Goal: Task Accomplishment & Management: Use online tool/utility

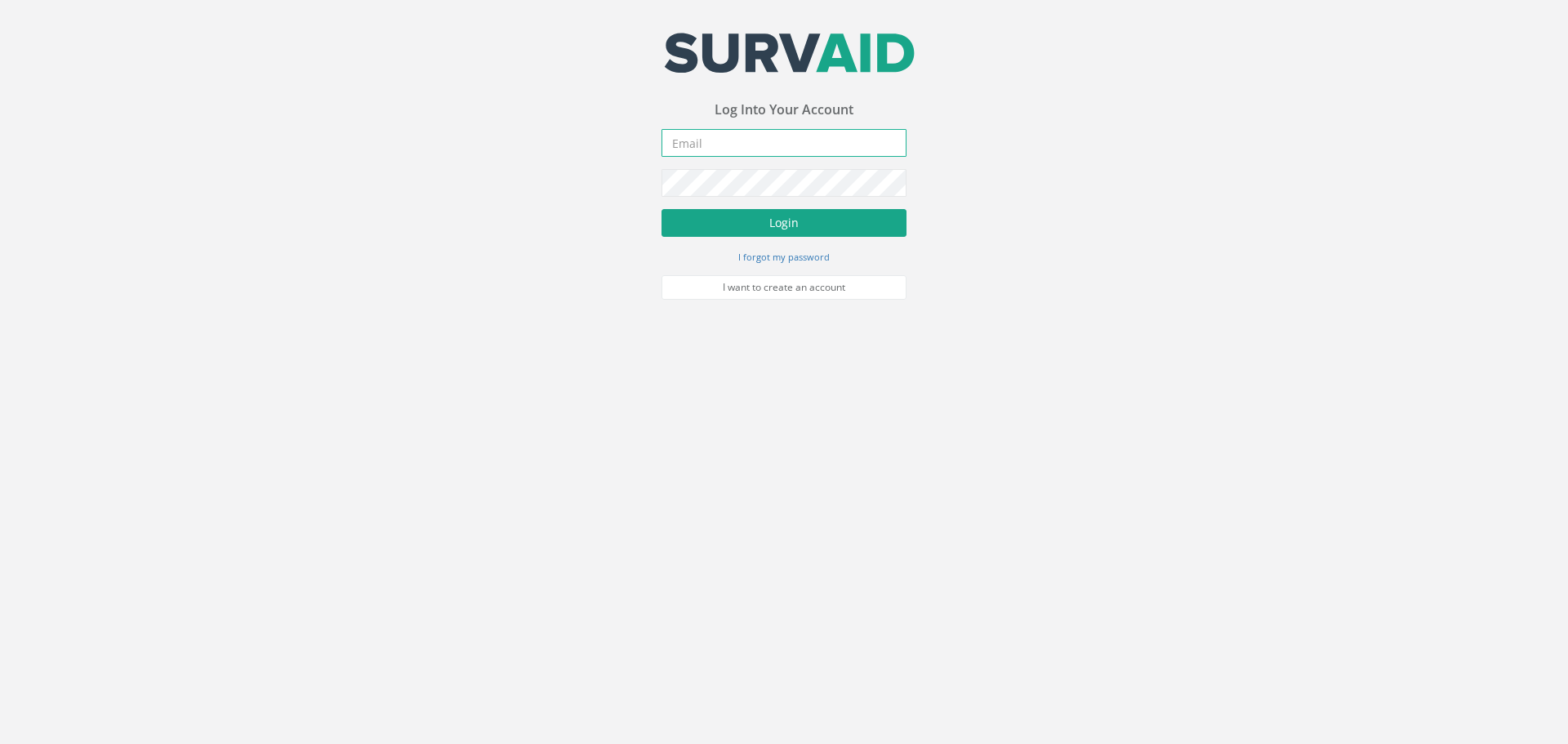
type input "[PERSON_NAME][EMAIL_ADDRESS][DOMAIN_NAME]"
click at [813, 227] on button "Login" at bounding box center [784, 222] width 245 height 28
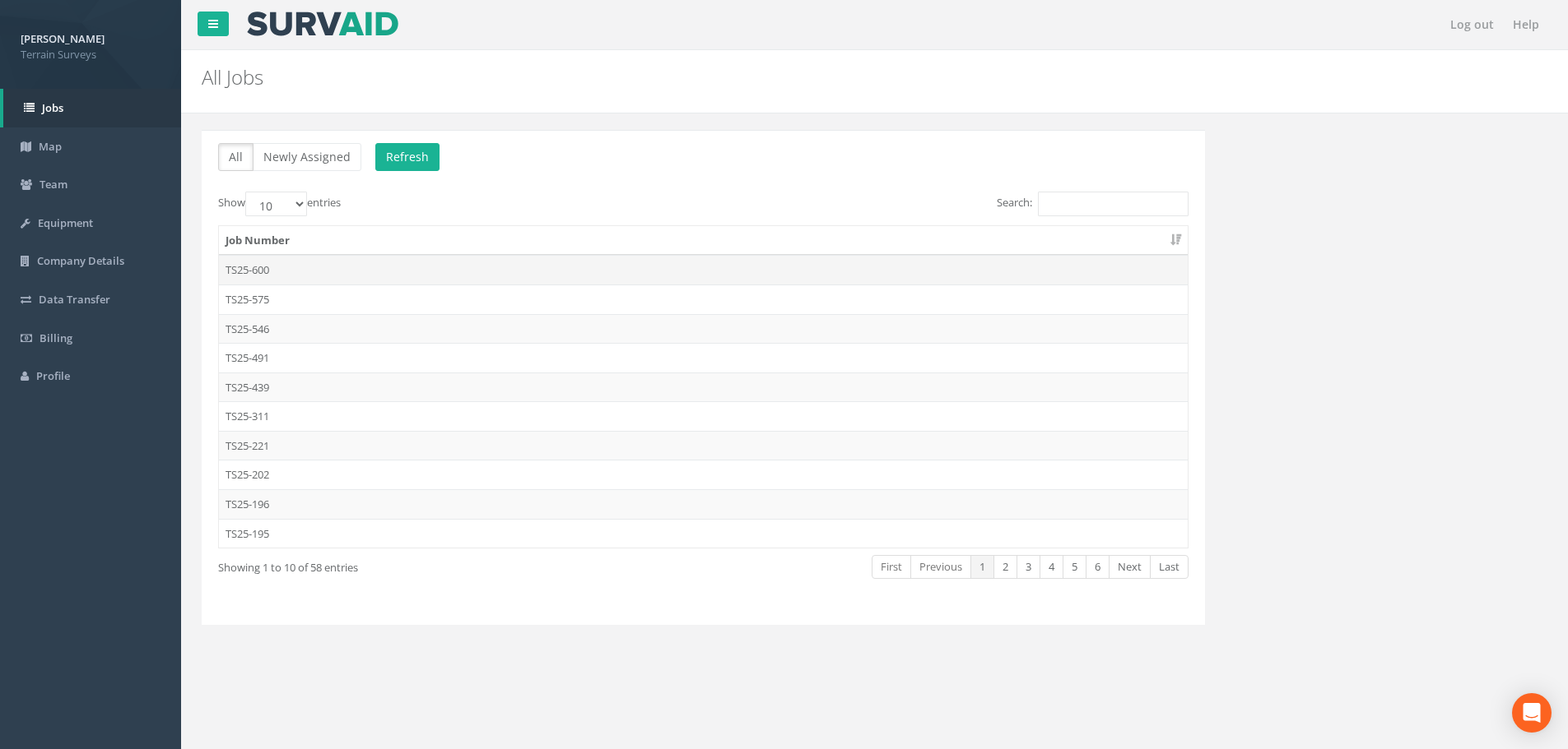
click at [254, 265] on td "TS25-600" at bounding box center [703, 269] width 969 height 30
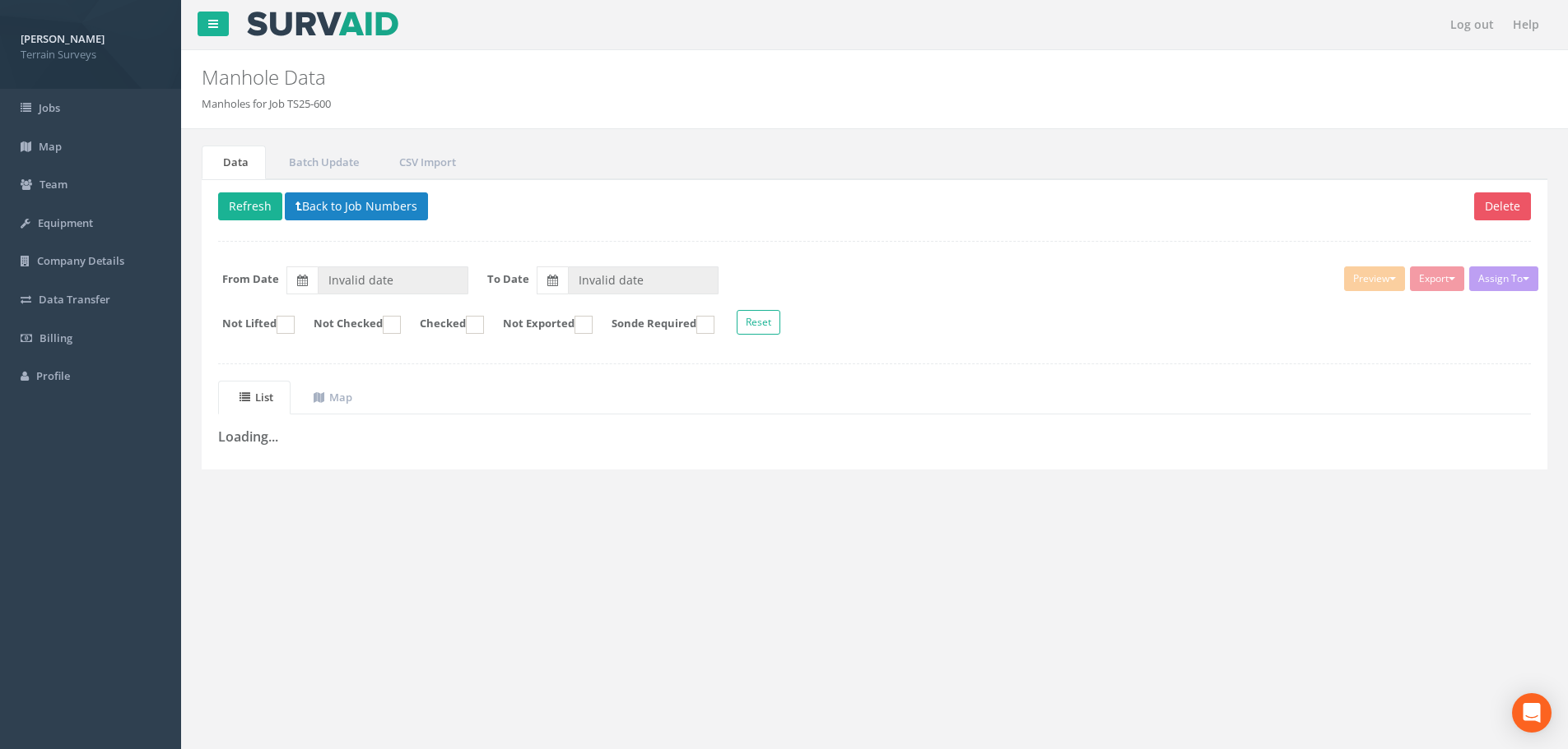
type input "[DATE]"
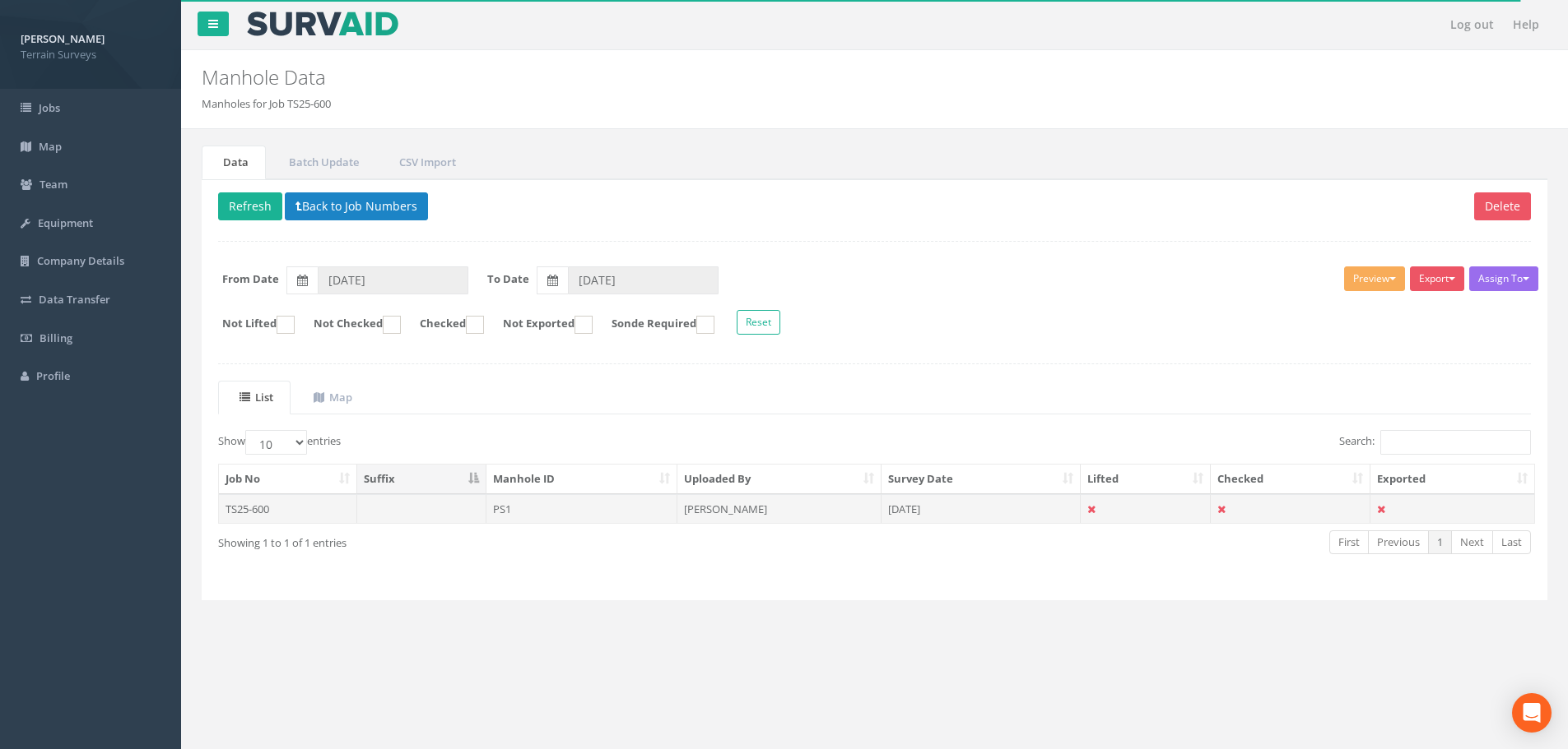
click at [255, 507] on td "TS25-600" at bounding box center [288, 508] width 139 height 30
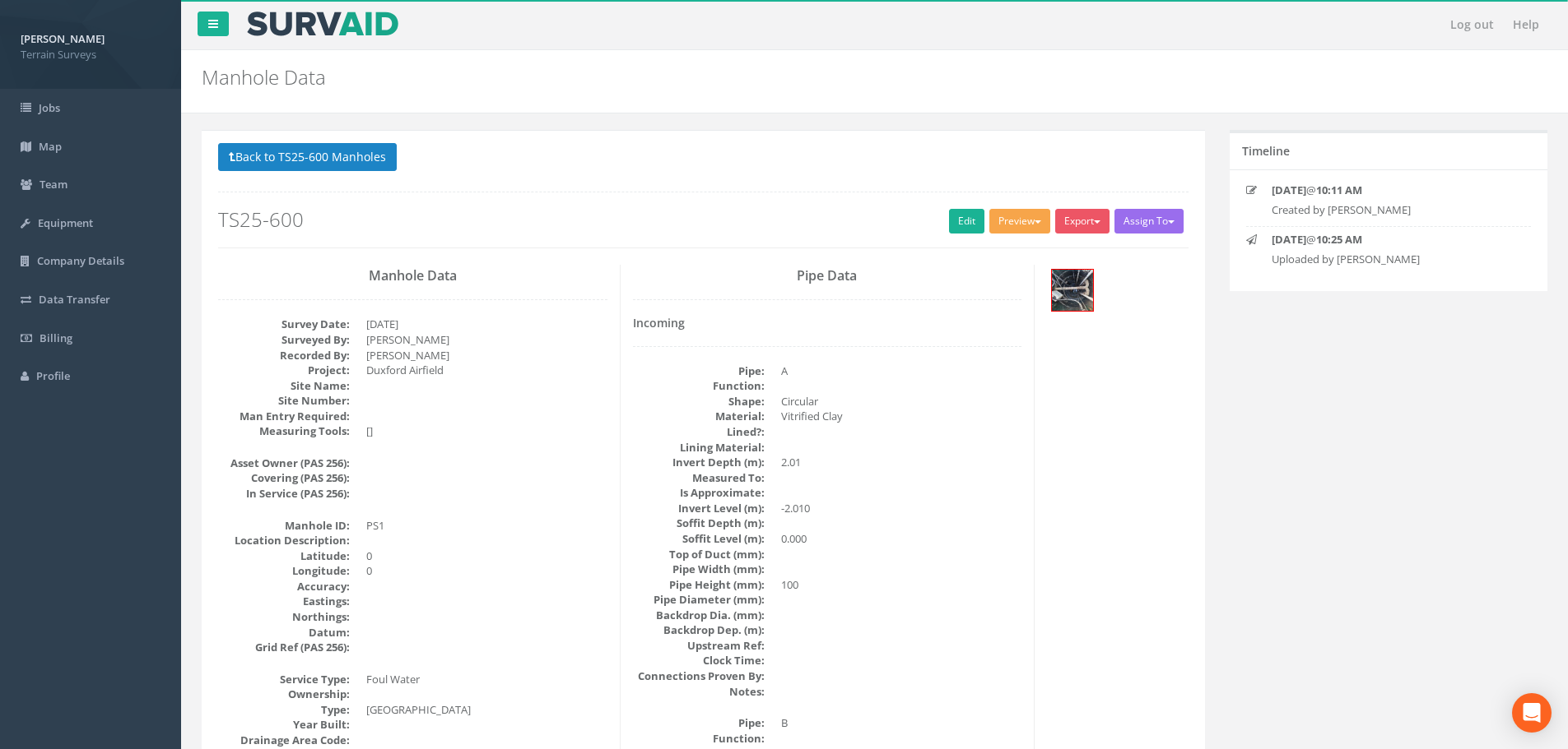
click at [1035, 220] on span "button" at bounding box center [1038, 222] width 7 height 3
click at [980, 254] on link "Terrain Manhole 1 Photo" at bounding box center [978, 255] width 146 height 25
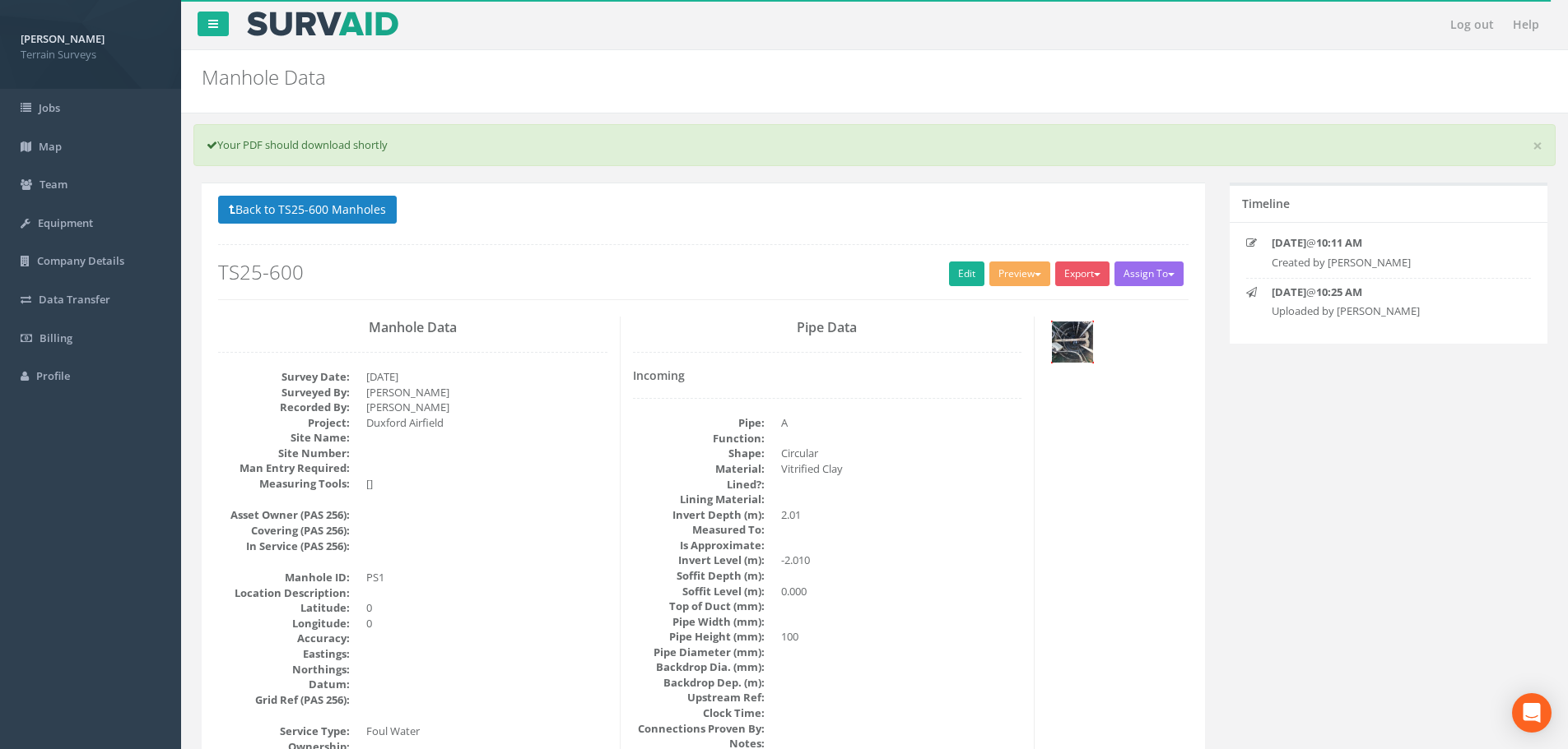
click at [1075, 343] on img at bounding box center [1072, 342] width 41 height 41
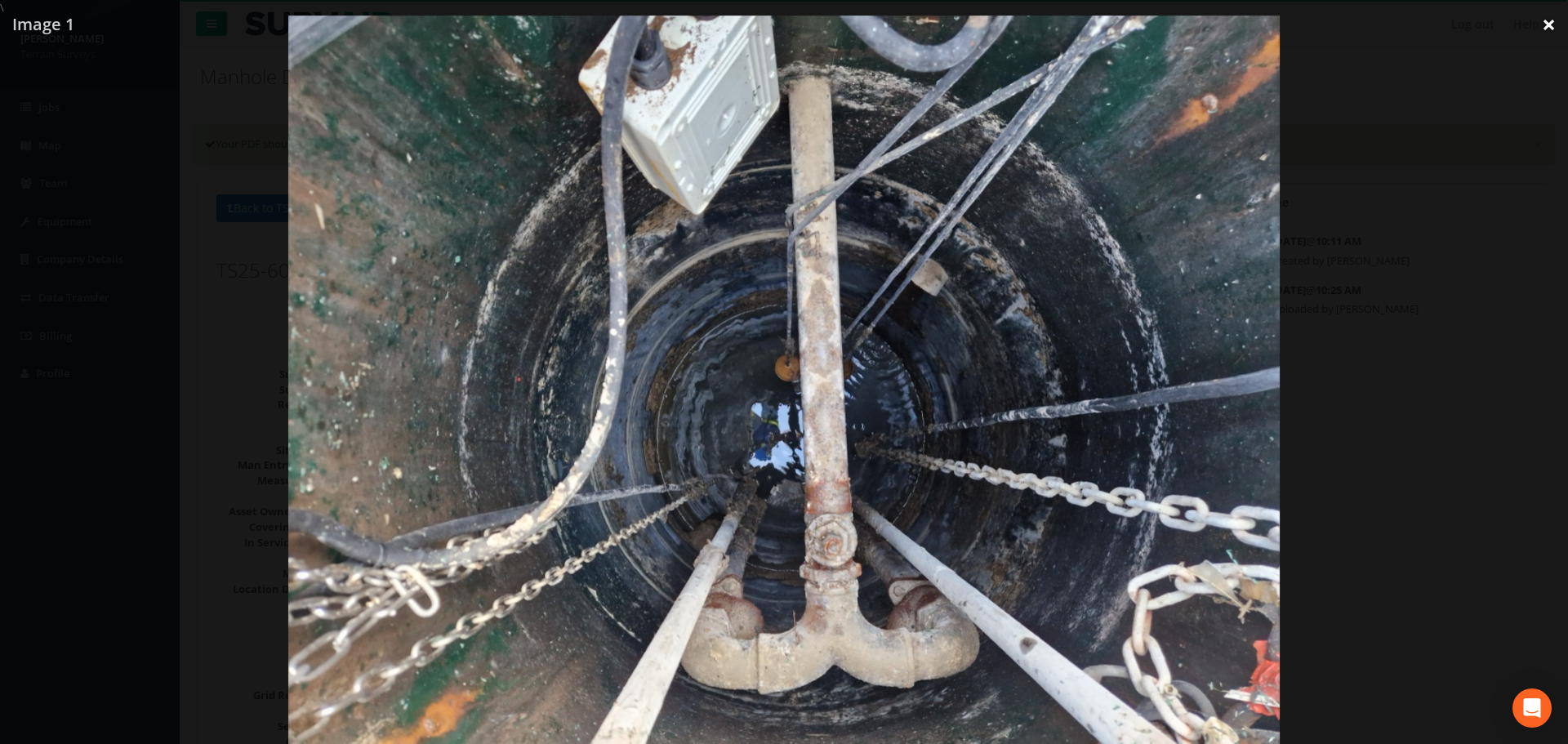
click at [1544, 27] on link "×" at bounding box center [1550, 24] width 39 height 49
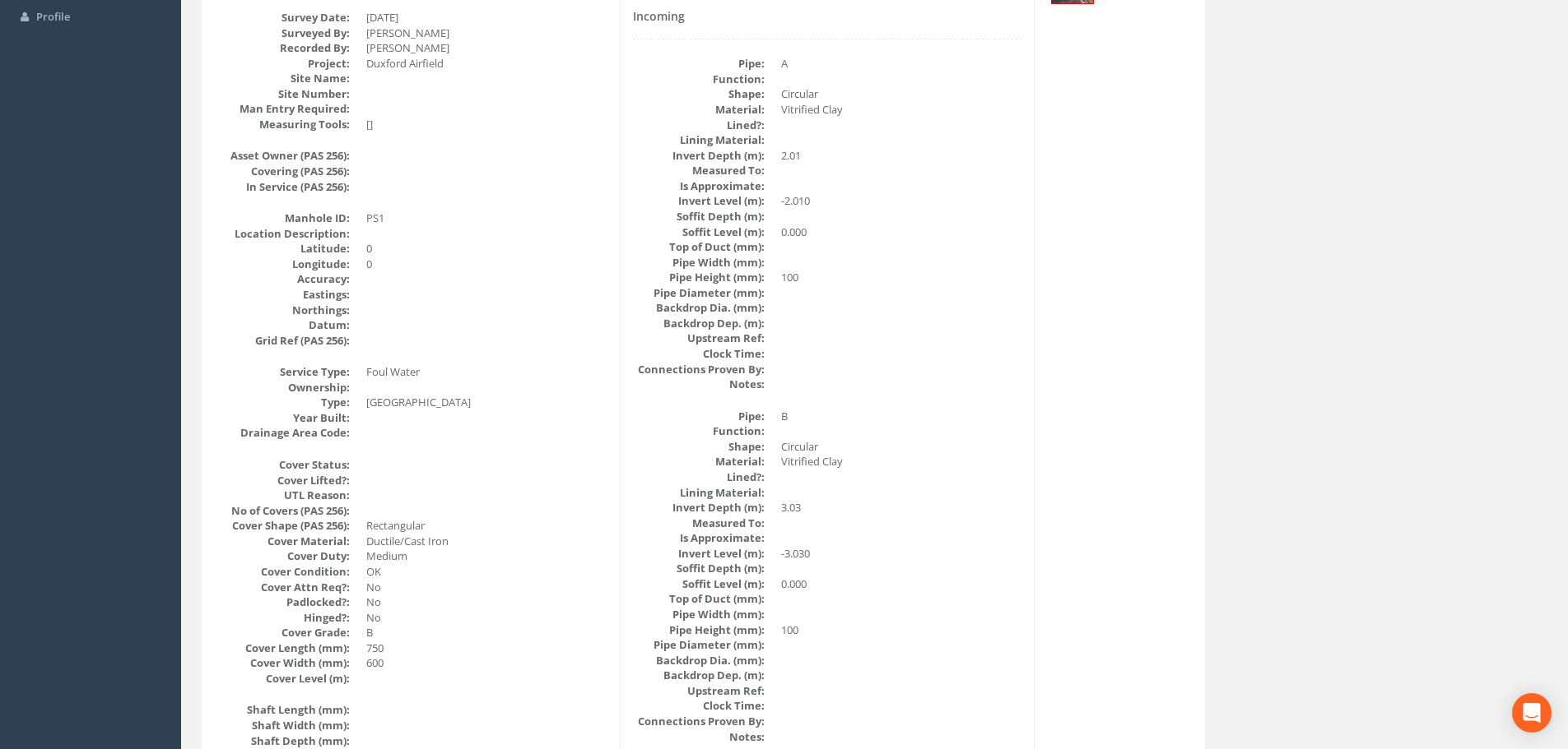
scroll to position [112, 0]
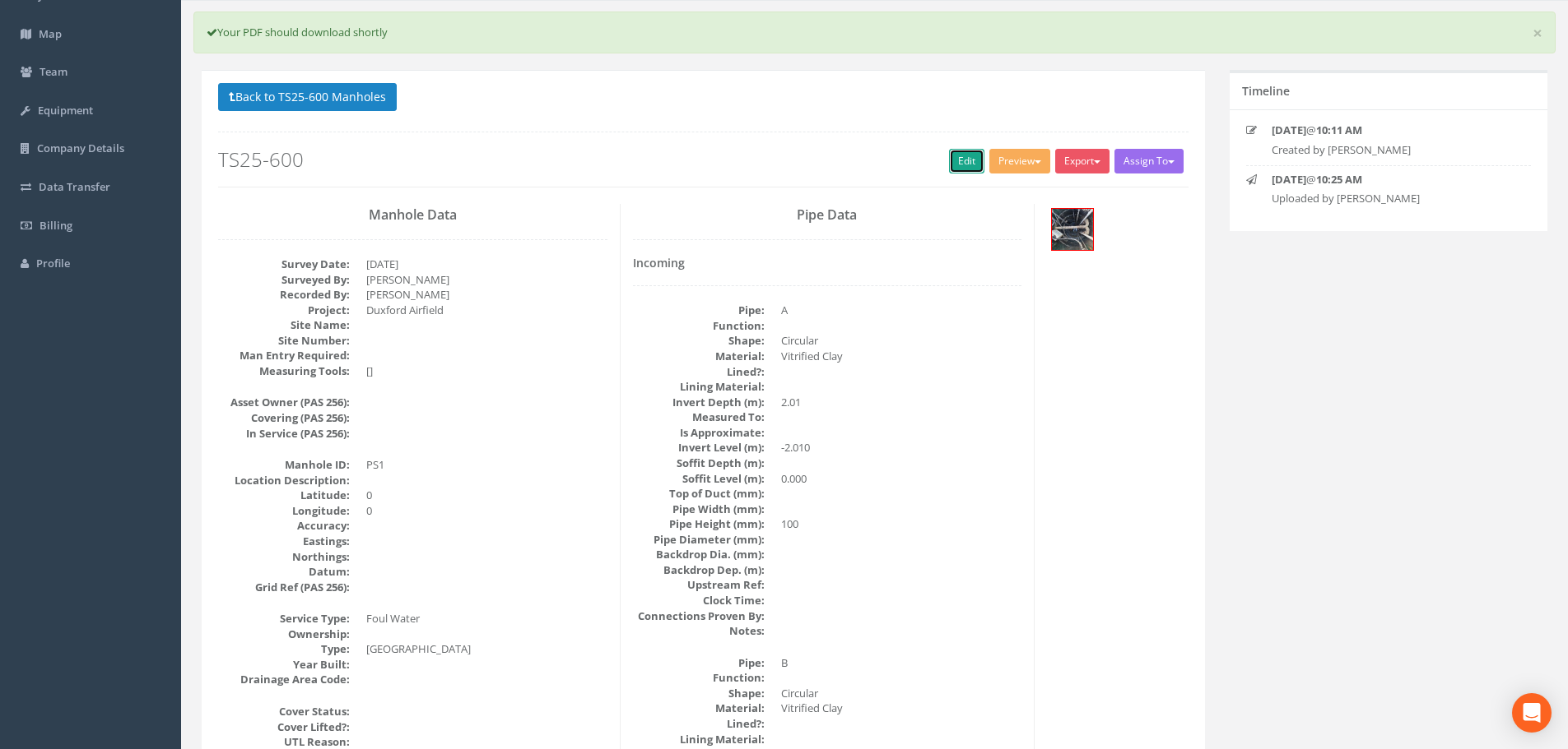
click at [961, 153] on link "Edit" at bounding box center [966, 160] width 35 height 24
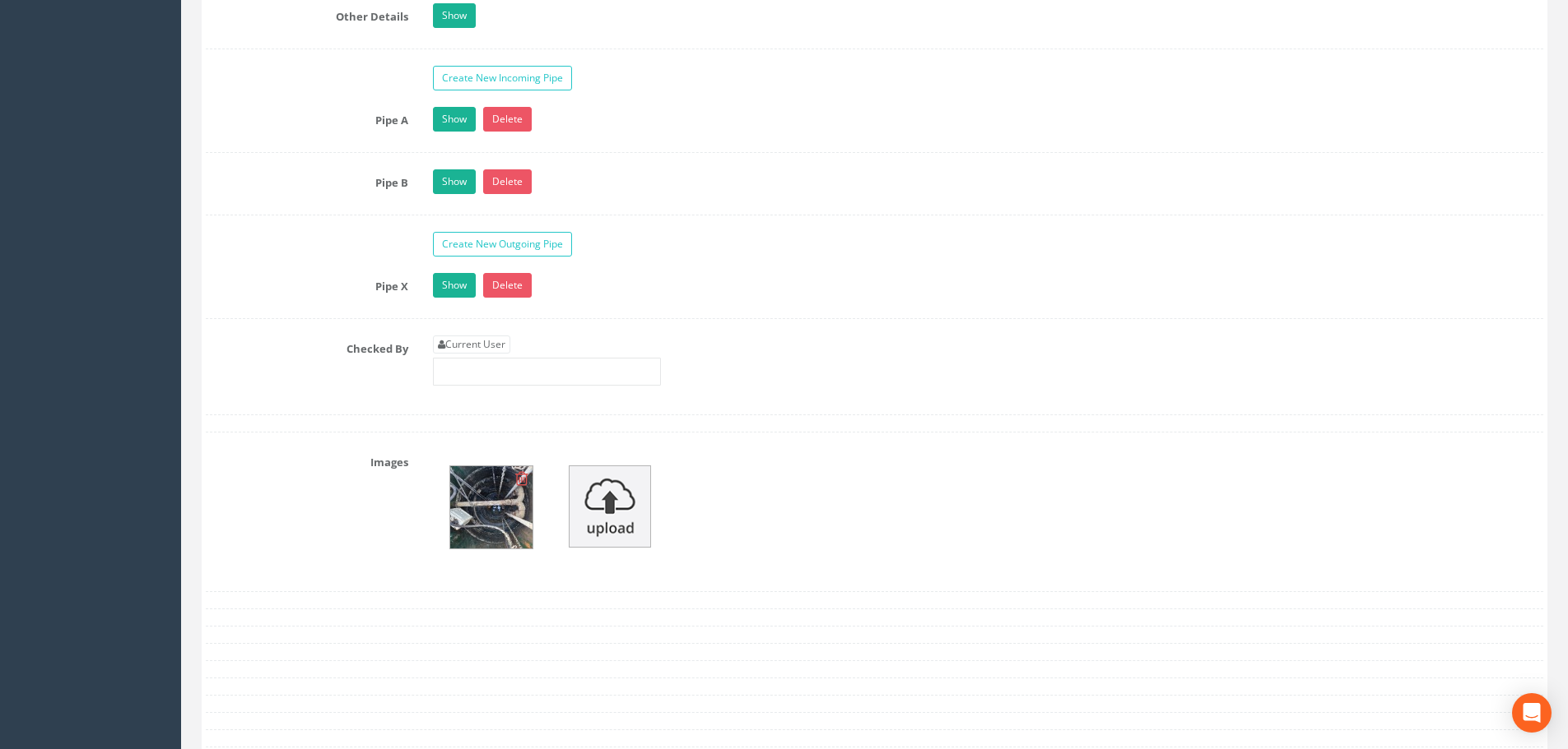
scroll to position [2745, 0]
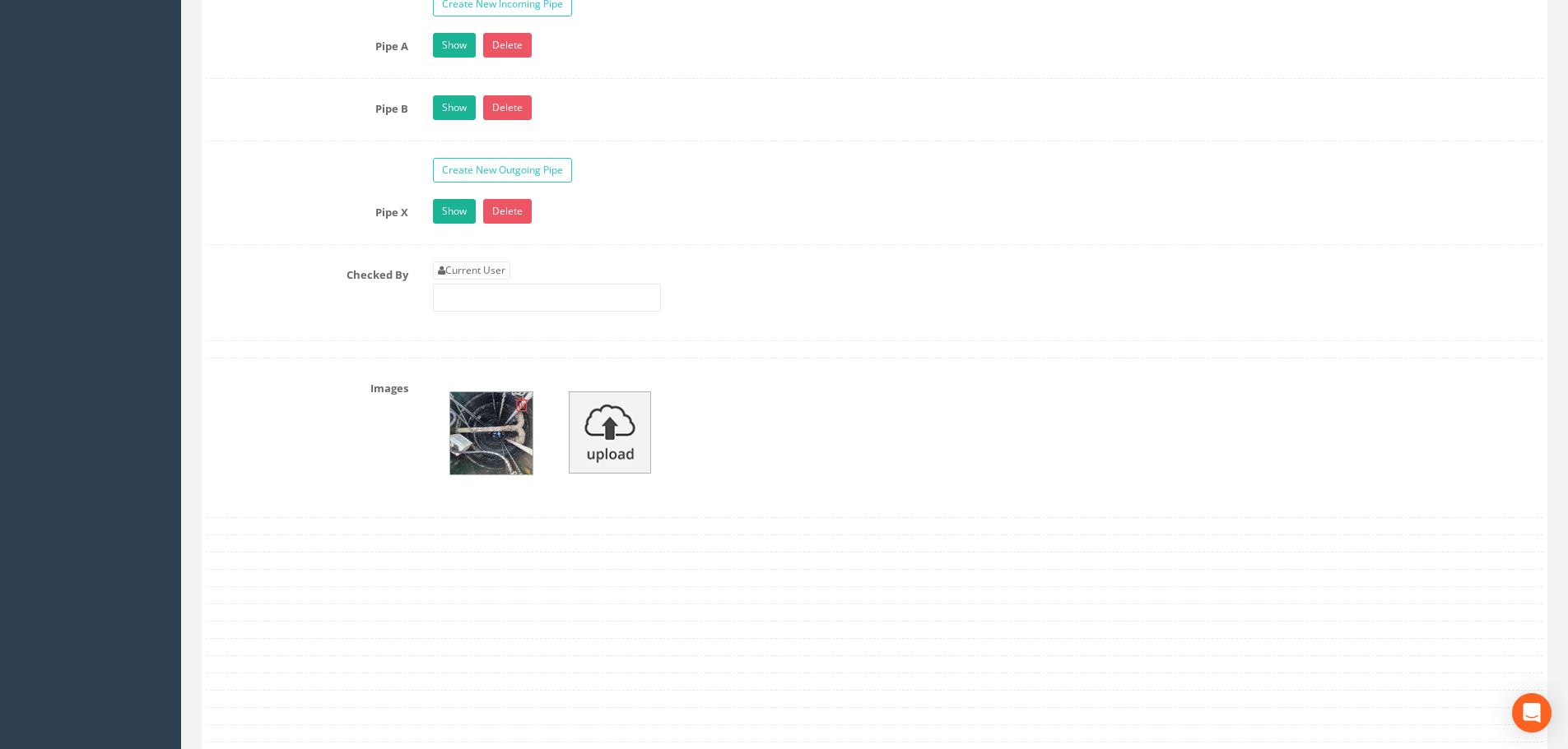
click at [489, 429] on img at bounding box center [491, 433] width 82 height 82
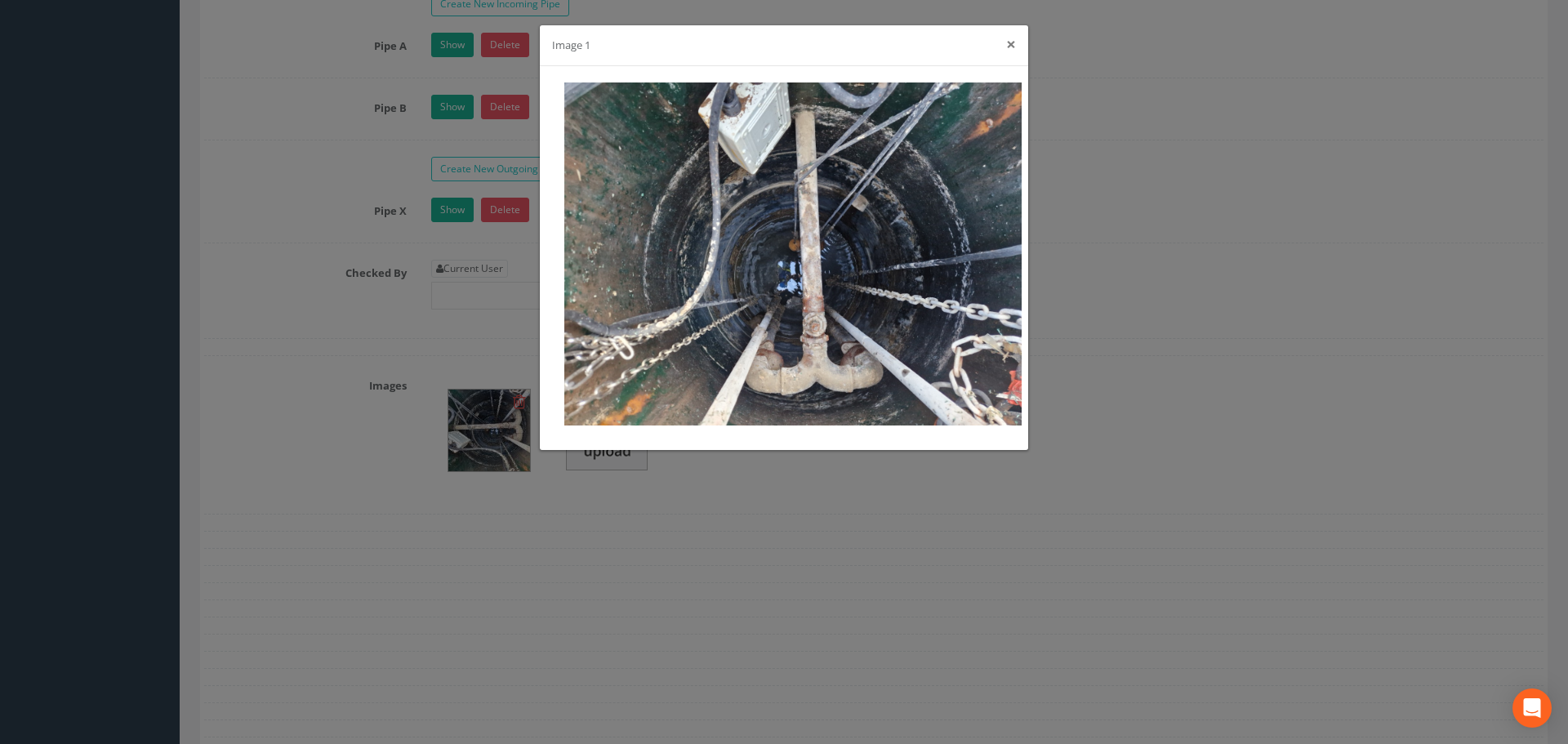
click at [1013, 44] on button "×" at bounding box center [1011, 44] width 10 height 17
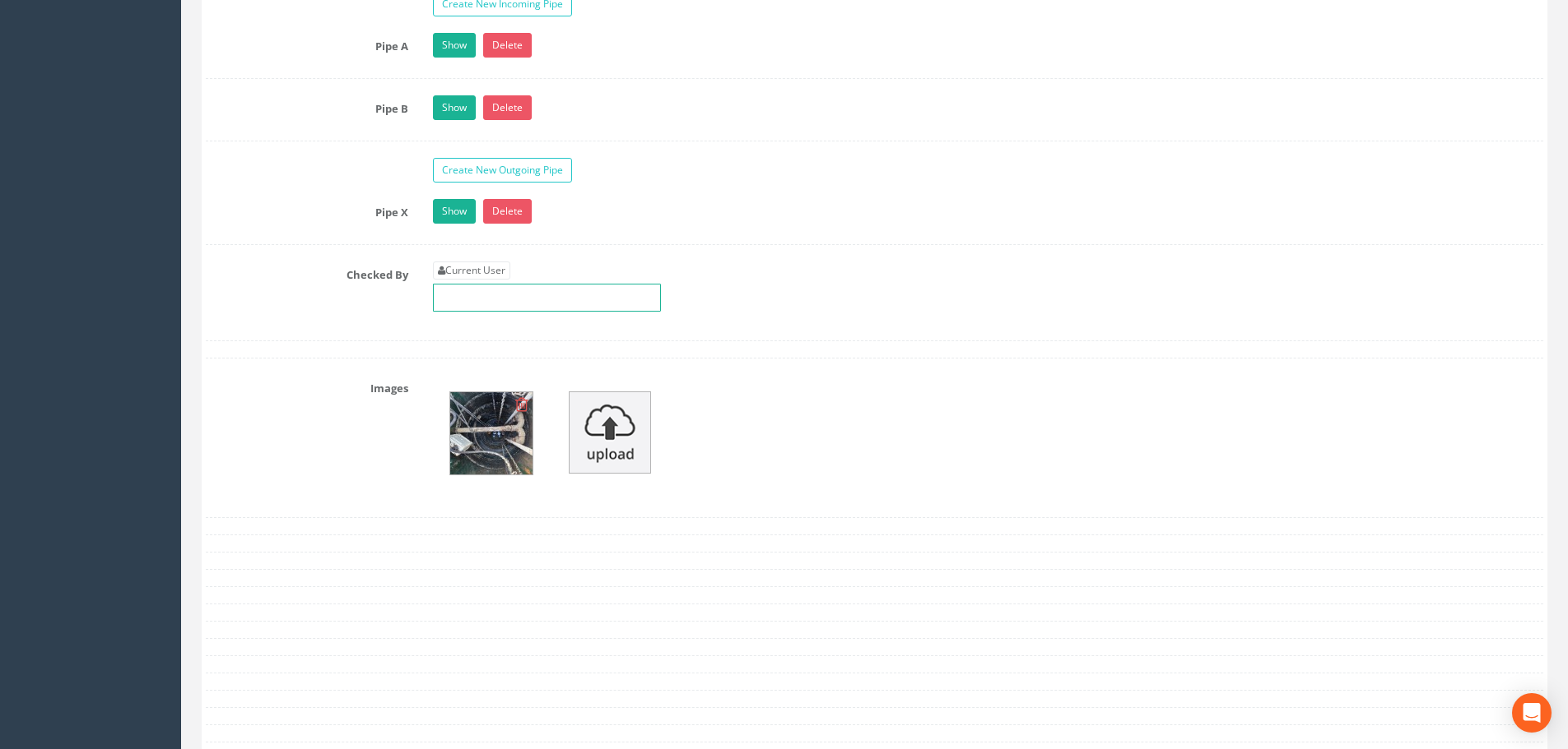
click at [541, 296] on input "text" at bounding box center [547, 297] width 228 height 28
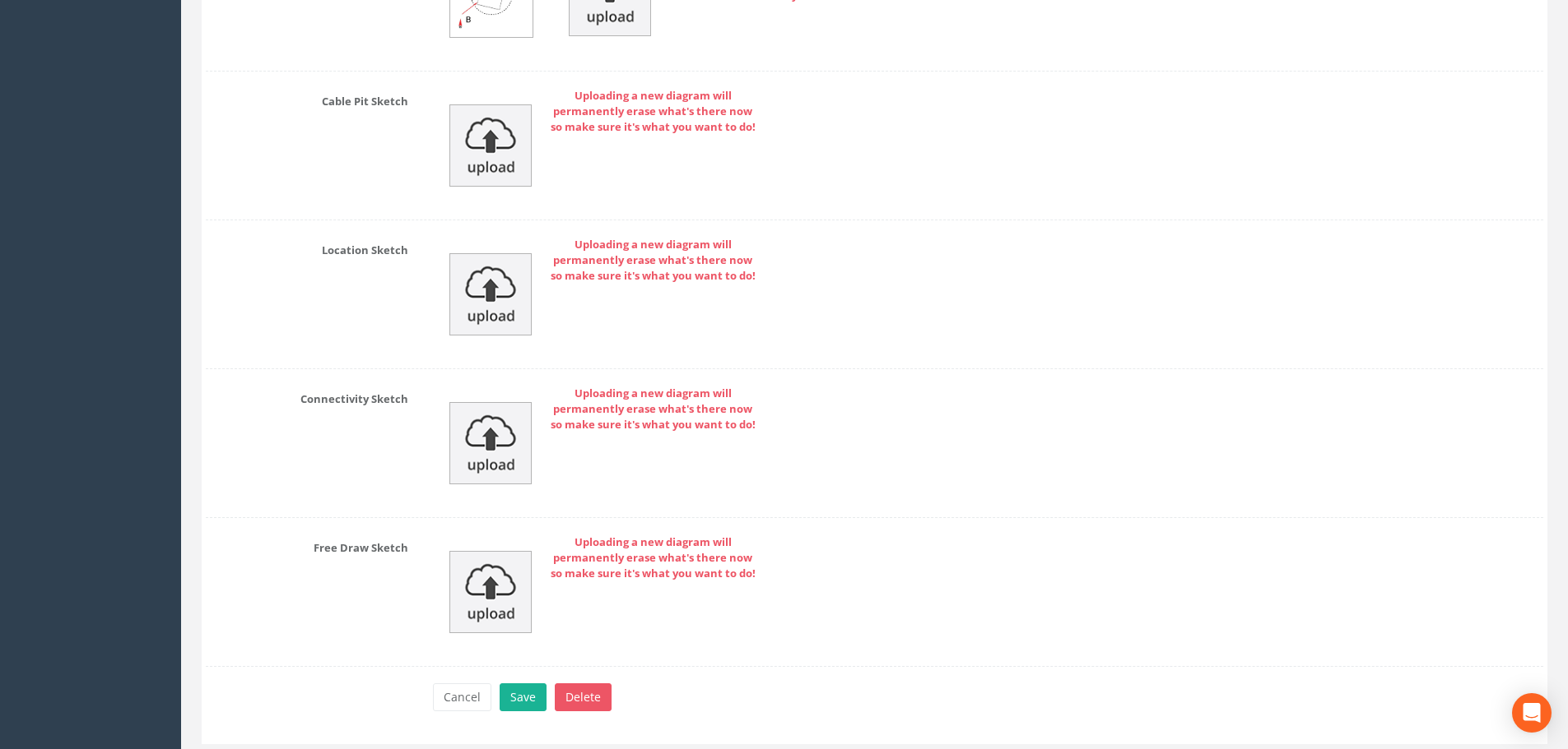
scroll to position [3616, 0]
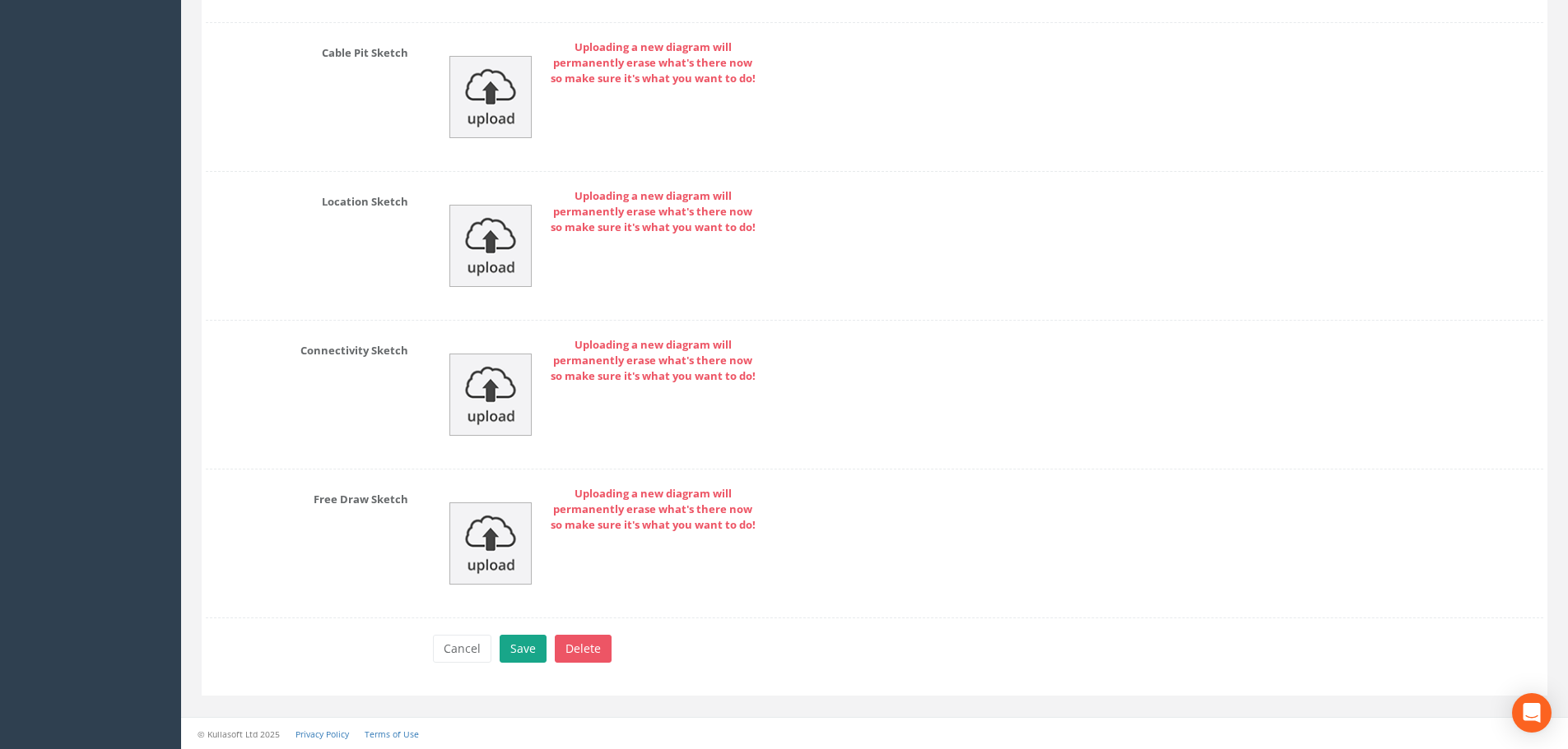
type input "[PERSON_NAME]"
click at [524, 658] on button "Save" at bounding box center [523, 649] width 47 height 28
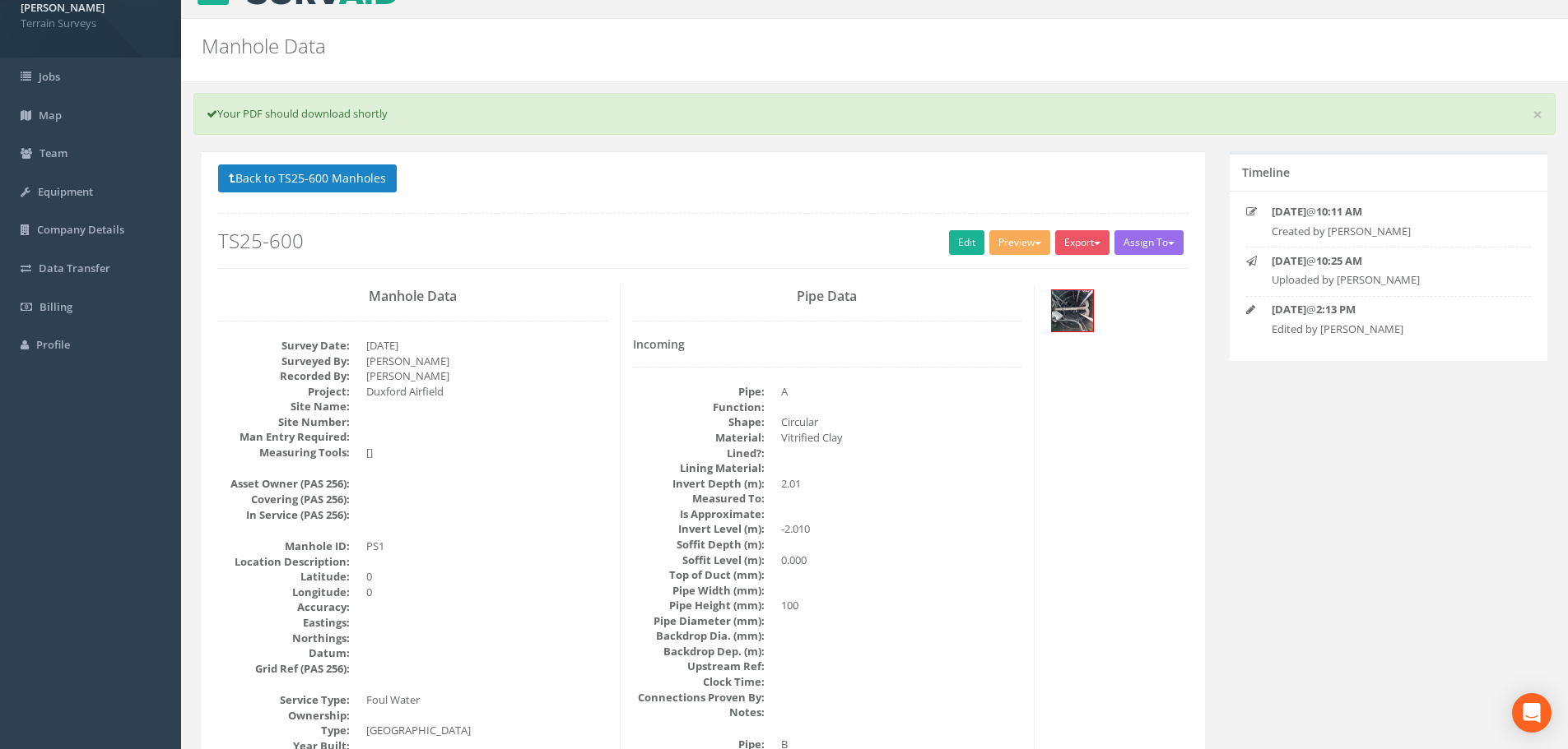
scroll to position [30, 0]
click at [1034, 246] on button "Preview" at bounding box center [1020, 243] width 61 height 24
click at [973, 272] on link "Terrain Manhole 1 Photo" at bounding box center [978, 278] width 146 height 25
click at [1103, 242] on button "Export" at bounding box center [1082, 243] width 54 height 24
click at [1039, 279] on link "Terrain Manhole 1 Photo" at bounding box center [1037, 278] width 146 height 25
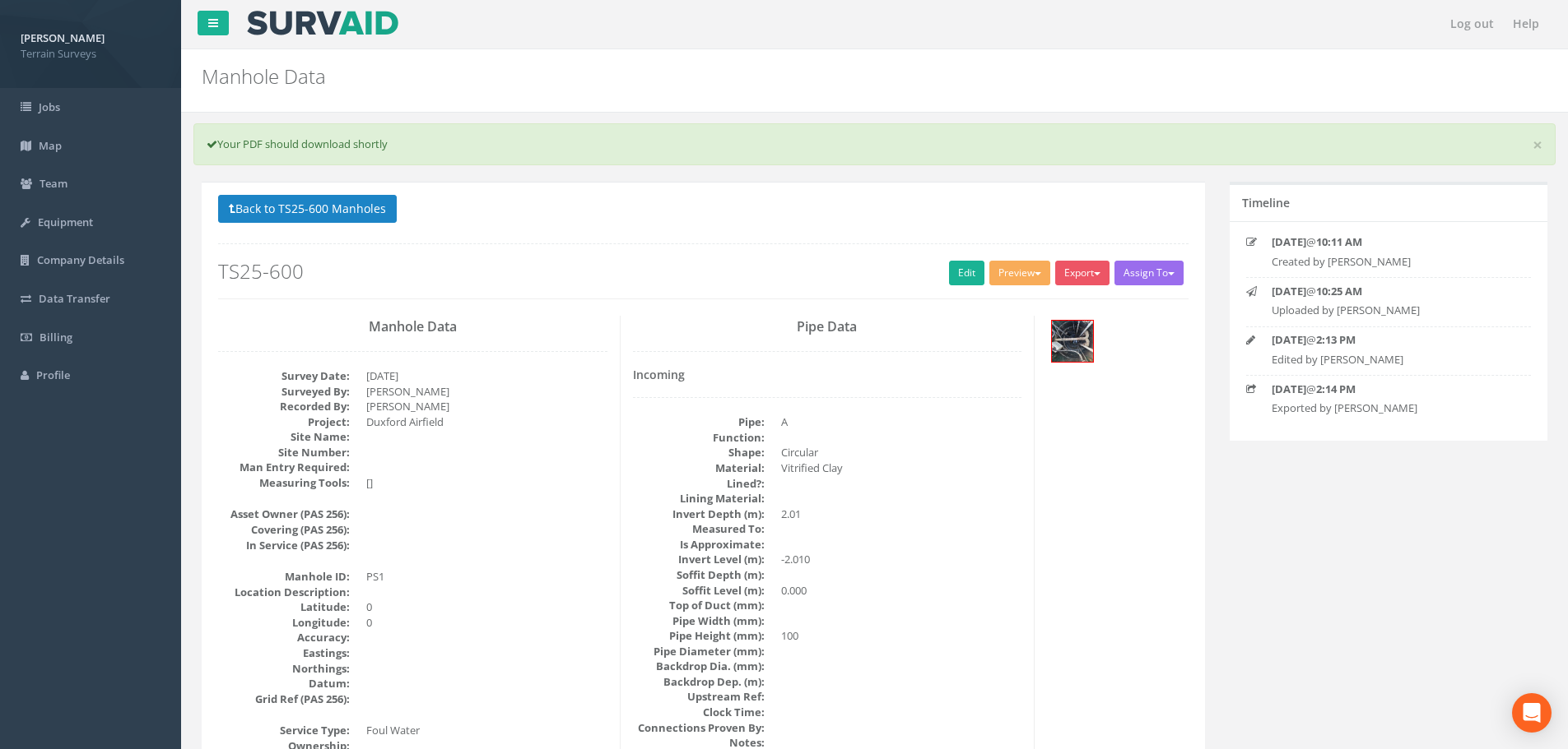
scroll to position [0, 0]
click at [321, 209] on button "Back to TS25-600 Manholes" at bounding box center [307, 209] width 178 height 28
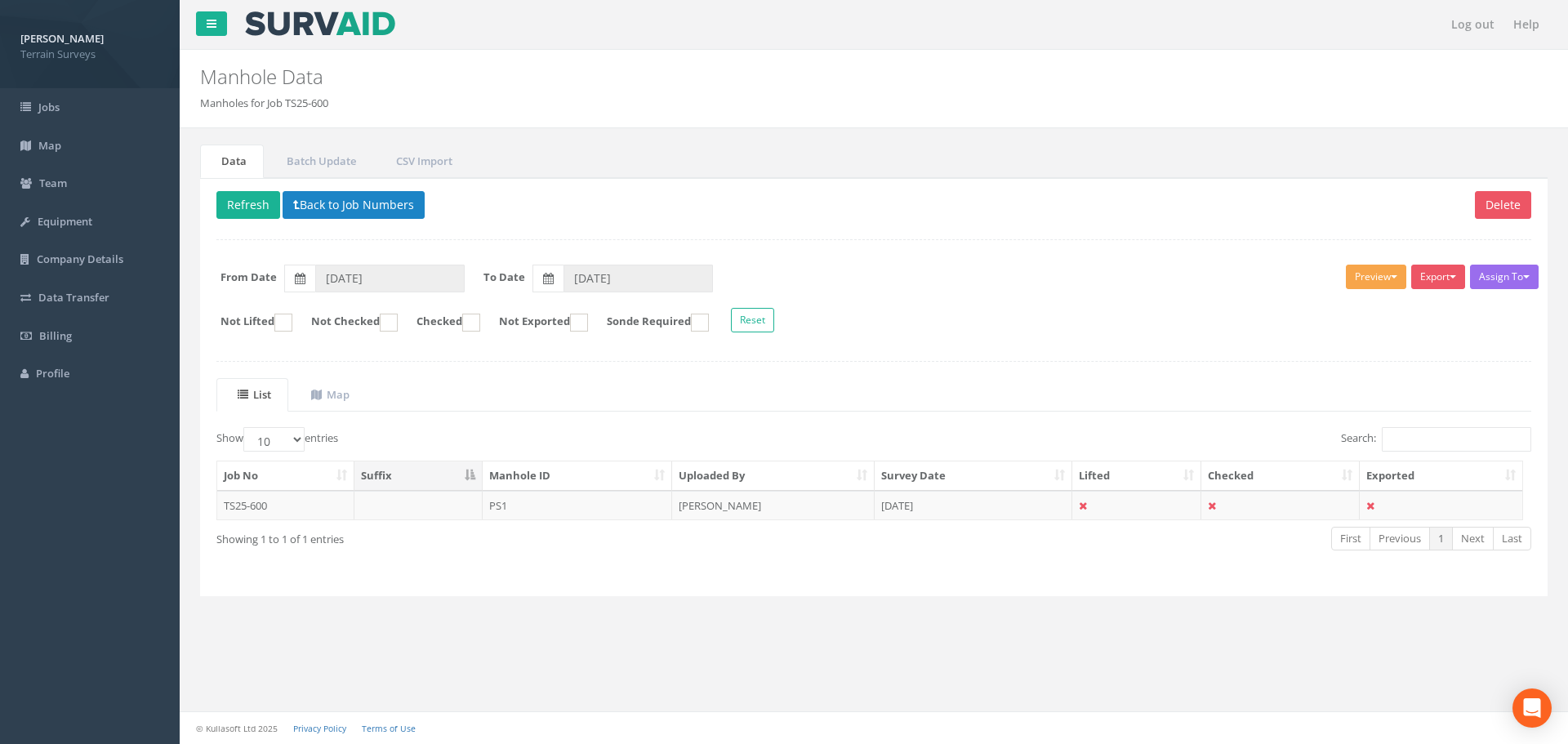
click at [1393, 278] on button "Preview" at bounding box center [1376, 277] width 60 height 24
click at [1373, 309] on link "Terrain Manhole 1 Photo" at bounding box center [1335, 311] width 145 height 25
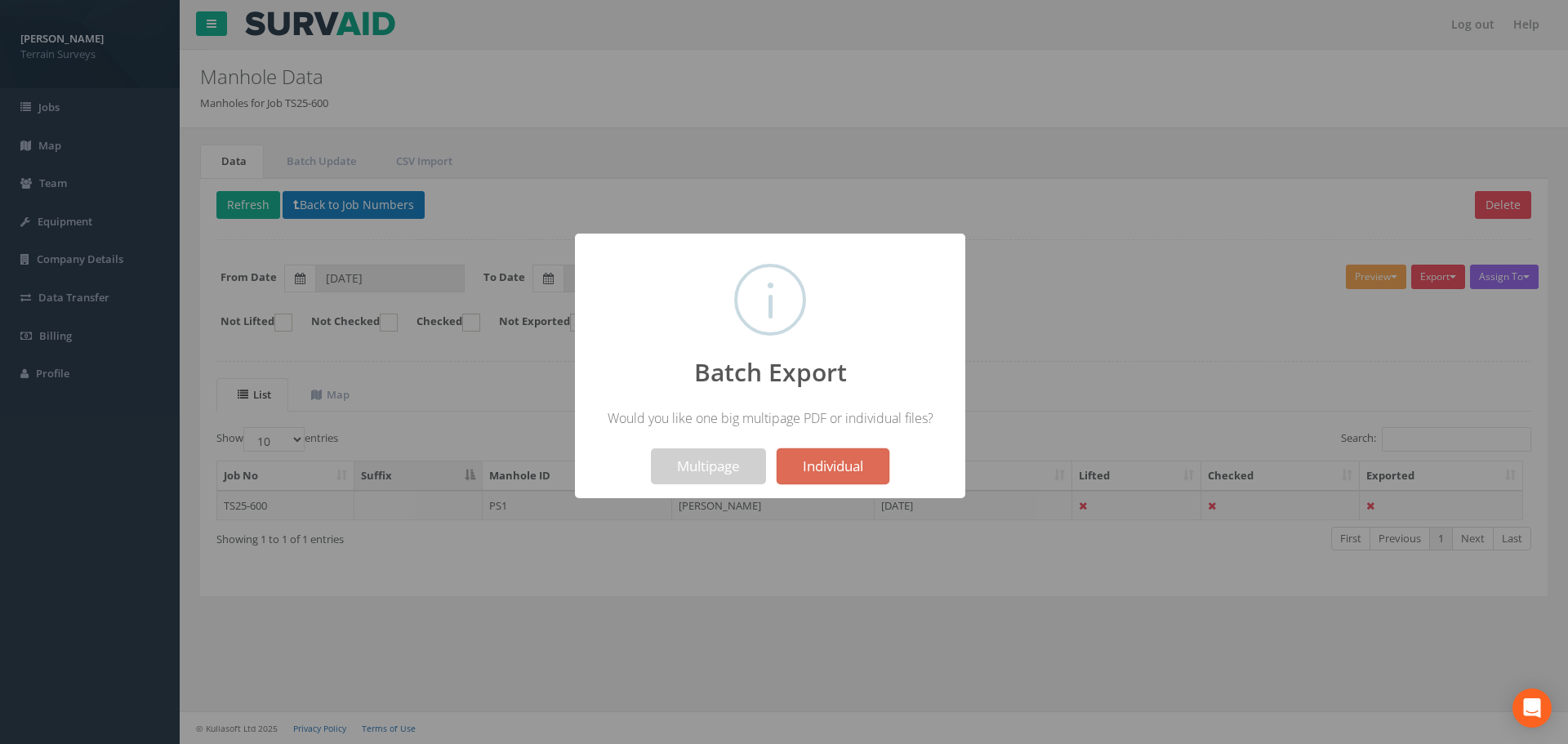
click at [1124, 240] on div at bounding box center [784, 372] width 1568 height 744
click at [831, 459] on button "Individual" at bounding box center [833, 466] width 112 height 36
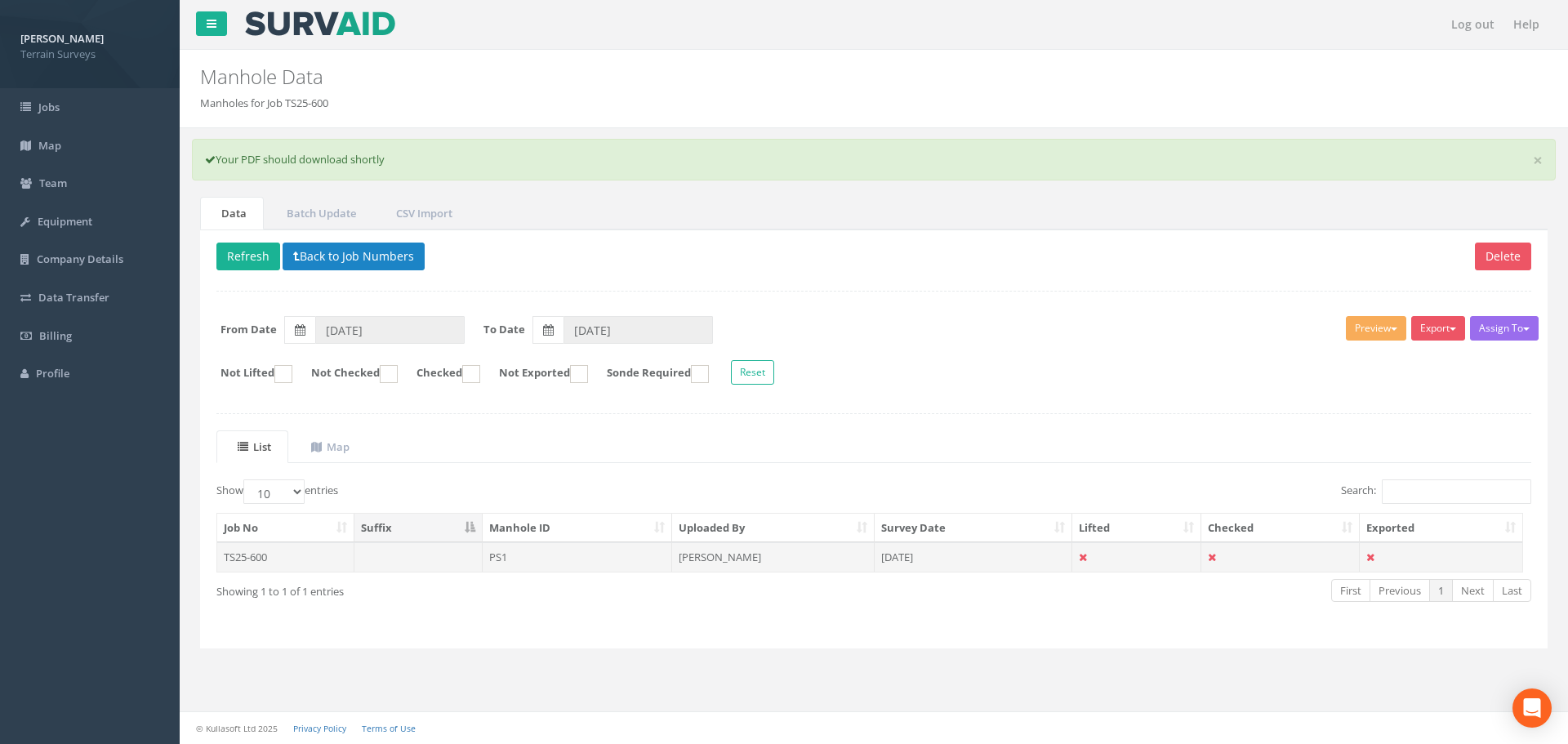
click at [267, 556] on td "TS25-600" at bounding box center [286, 557] width 138 height 29
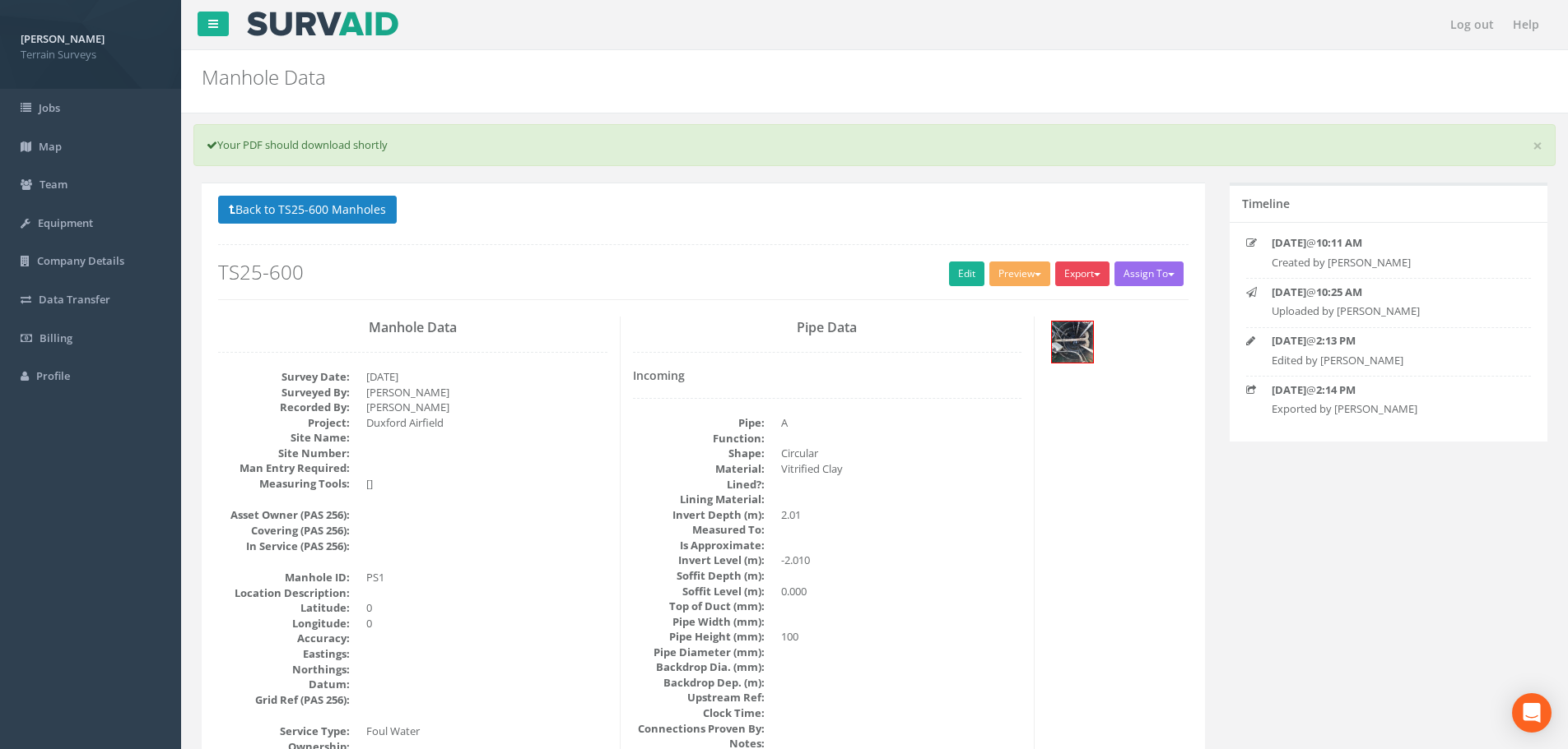
click at [1098, 274] on span "button" at bounding box center [1097, 274] width 7 height 3
click at [1069, 306] on link "Terrain Manhole 1 Photo" at bounding box center [1037, 308] width 146 height 25
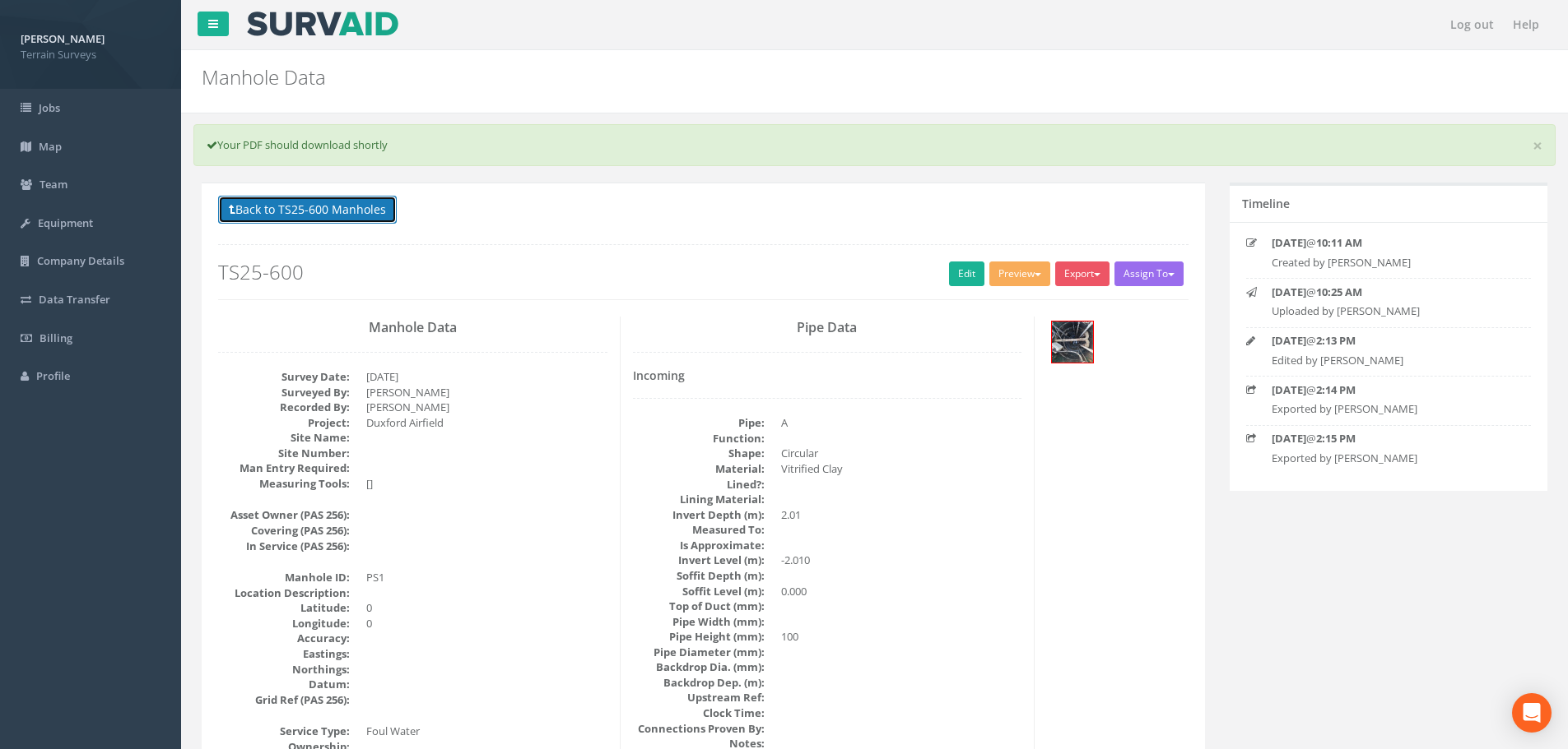
click at [313, 206] on button "Back to TS25-600 Manholes" at bounding box center [307, 209] width 178 height 28
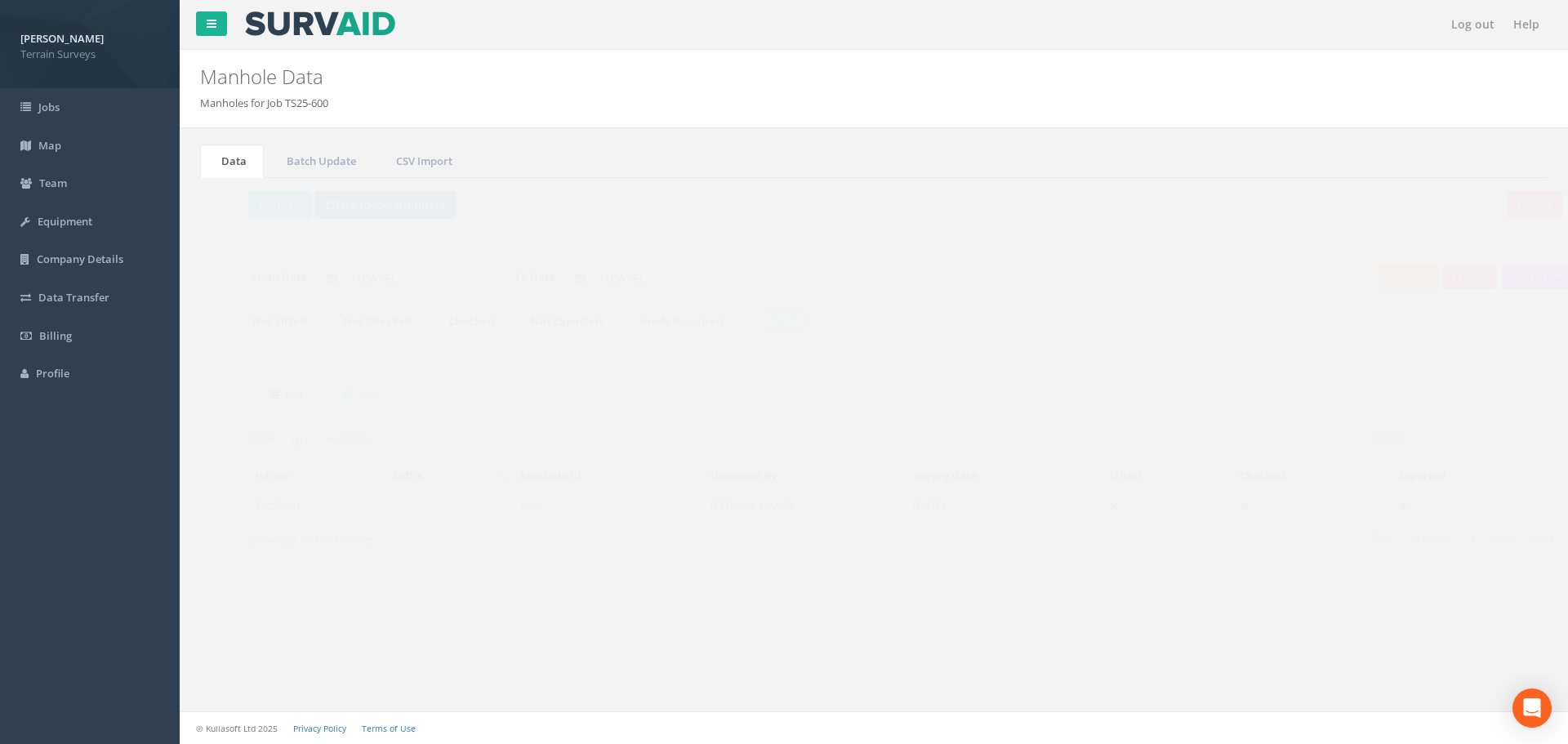
click at [259, 505] on td "TS25-600" at bounding box center [286, 505] width 138 height 29
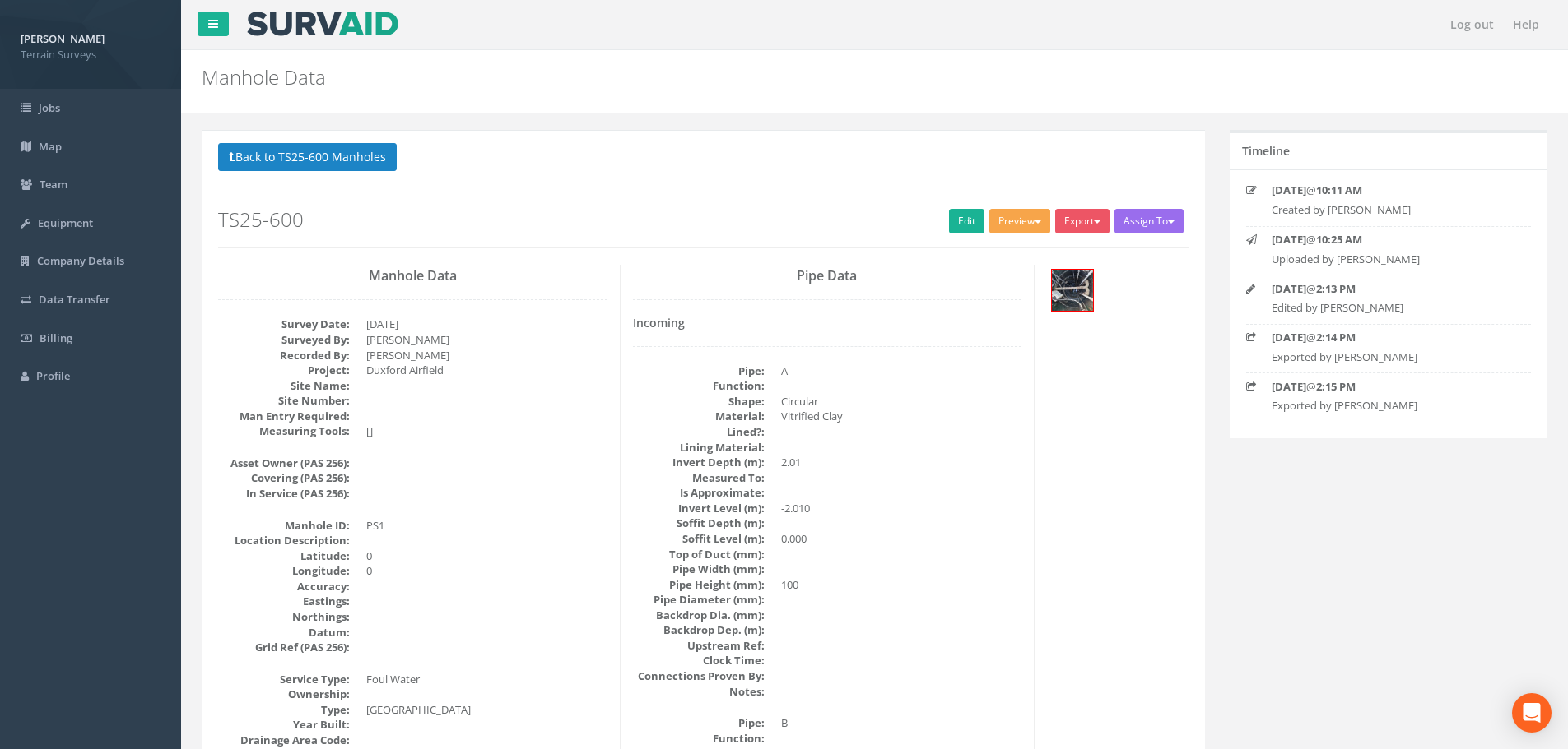
click at [1025, 225] on button "Preview" at bounding box center [1020, 220] width 61 height 24
click at [1016, 252] on link "Terrain Manhole 1 Photo" at bounding box center [978, 255] width 146 height 25
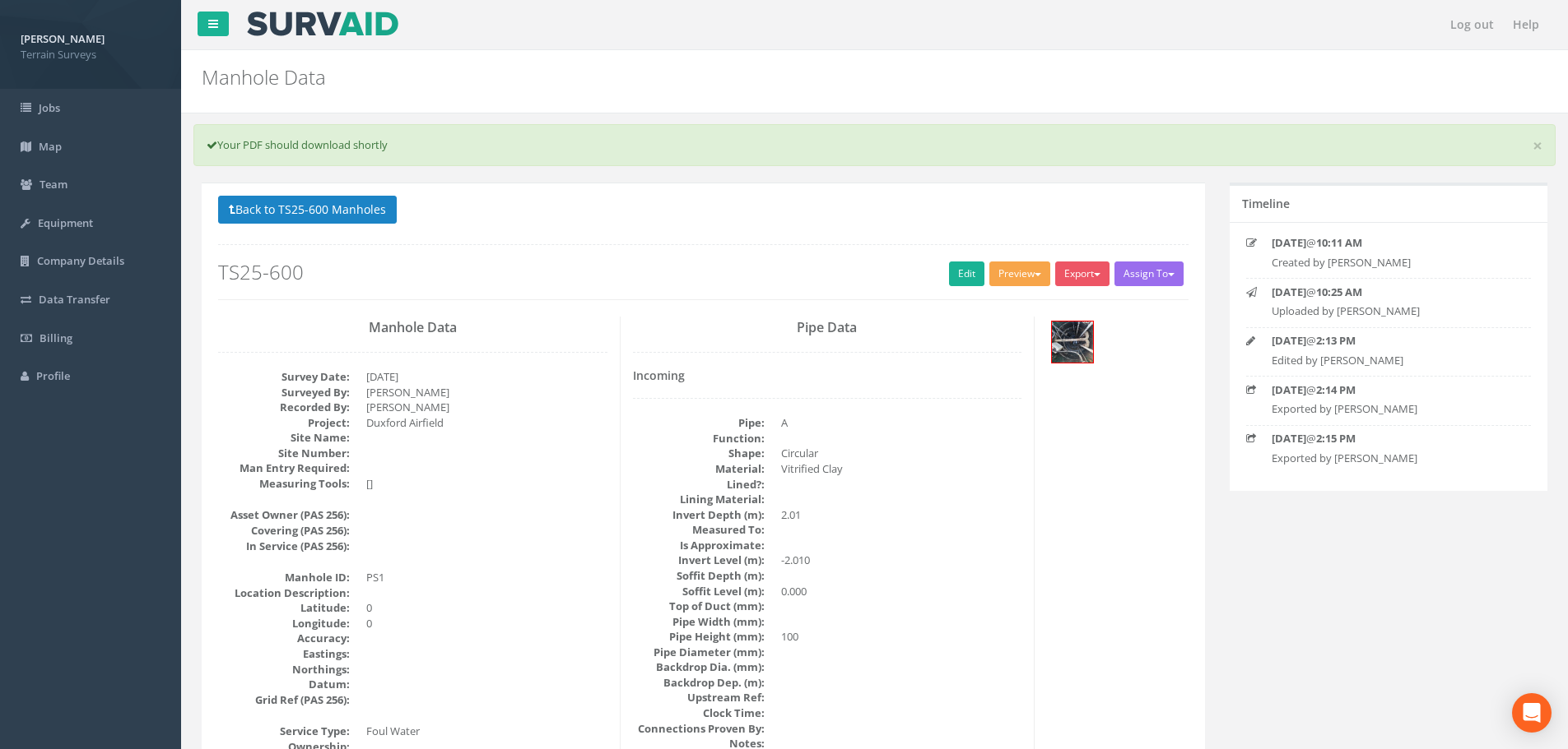
click at [1035, 271] on button "Preview" at bounding box center [1020, 274] width 61 height 24
click at [1008, 308] on link "Terrain Manhole 1 Photo" at bounding box center [978, 308] width 146 height 25
click at [1097, 277] on button "Export" at bounding box center [1082, 274] width 54 height 24
click at [1065, 305] on link "Terrain Manhole 1 Photo" at bounding box center [1037, 308] width 146 height 25
click at [1134, 154] on div "× Your PDF should download shortly" at bounding box center [874, 145] width 1362 height 42
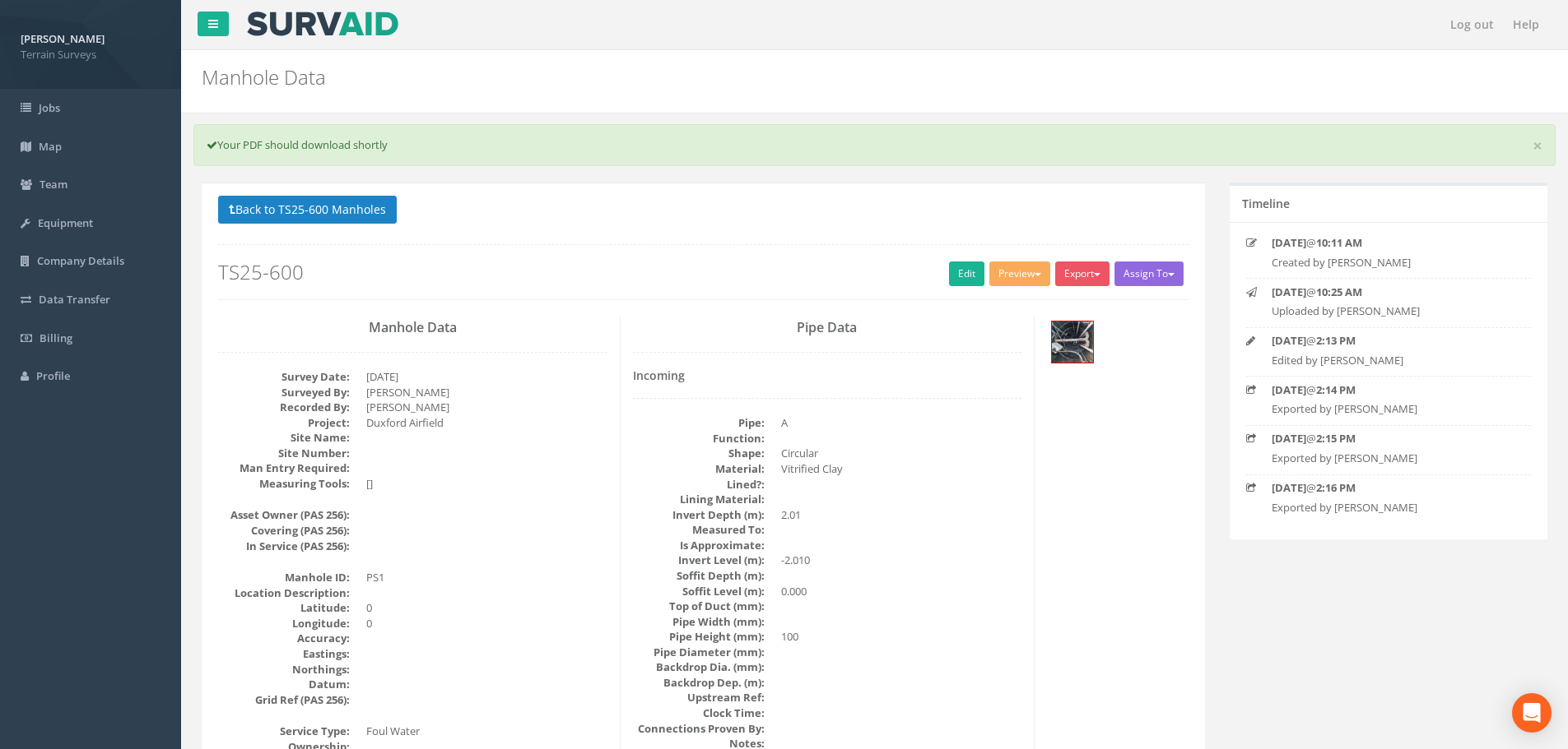
click at [1175, 277] on button "Assign To" at bounding box center [1149, 274] width 69 height 24
click at [1402, 386] on p "[DATE] 2:14 PM" at bounding box center [1388, 390] width 234 height 16
click at [1033, 271] on button "Preview" at bounding box center [1020, 274] width 61 height 24
click at [995, 303] on link "Terrain Manhole 1 Photo" at bounding box center [978, 308] width 146 height 25
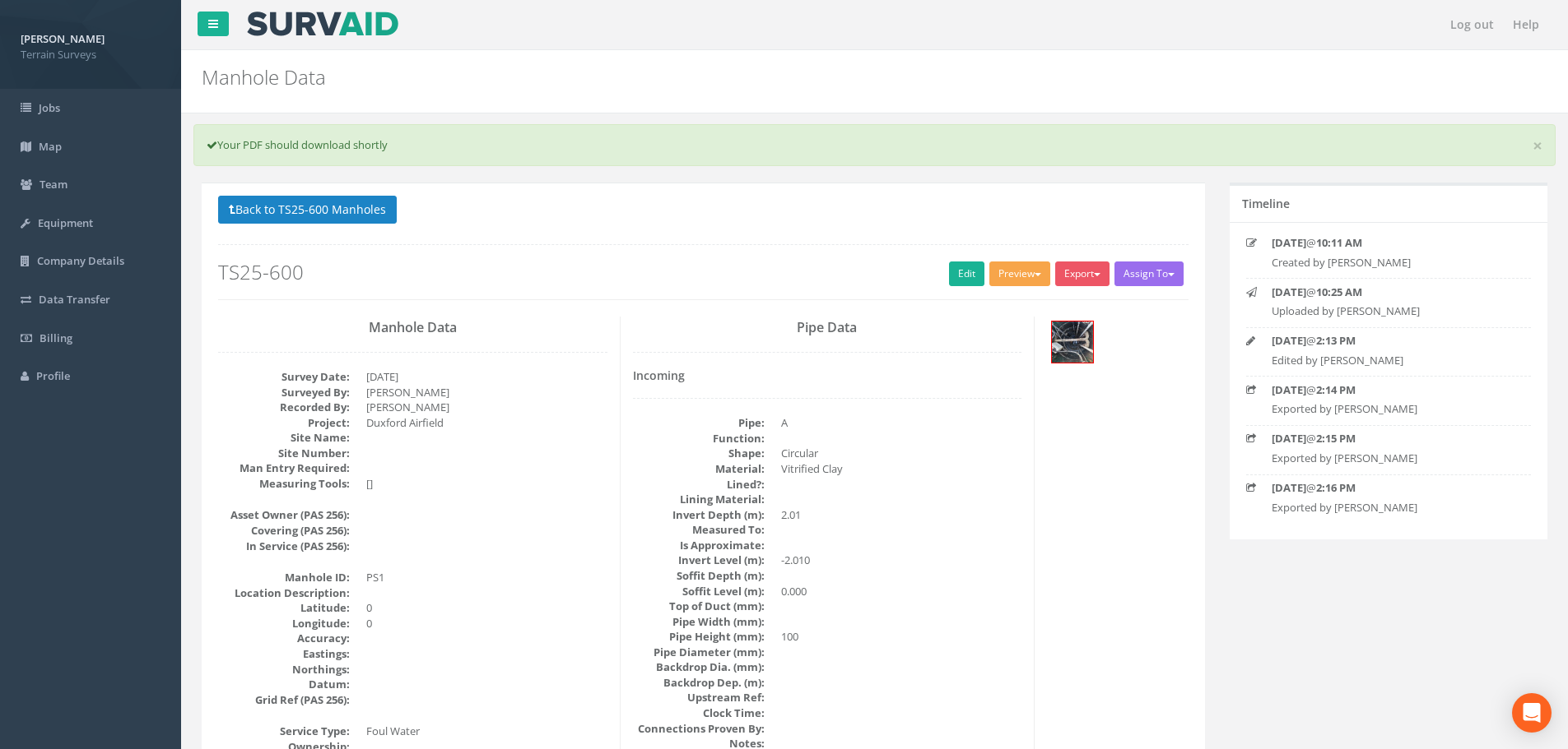
click at [1034, 278] on button "Preview" at bounding box center [1020, 274] width 61 height 24
click at [1012, 307] on link "Terrain Manhole 1 Photo" at bounding box center [978, 308] width 146 height 25
click at [1038, 266] on button "Preview" at bounding box center [1020, 274] width 61 height 24
click at [1016, 310] on link "Terrain Manhole 1 Photo" at bounding box center [978, 308] width 146 height 25
drag, startPoint x: 1009, startPoint y: 208, endPoint x: 1019, endPoint y: 216, distance: 12.8
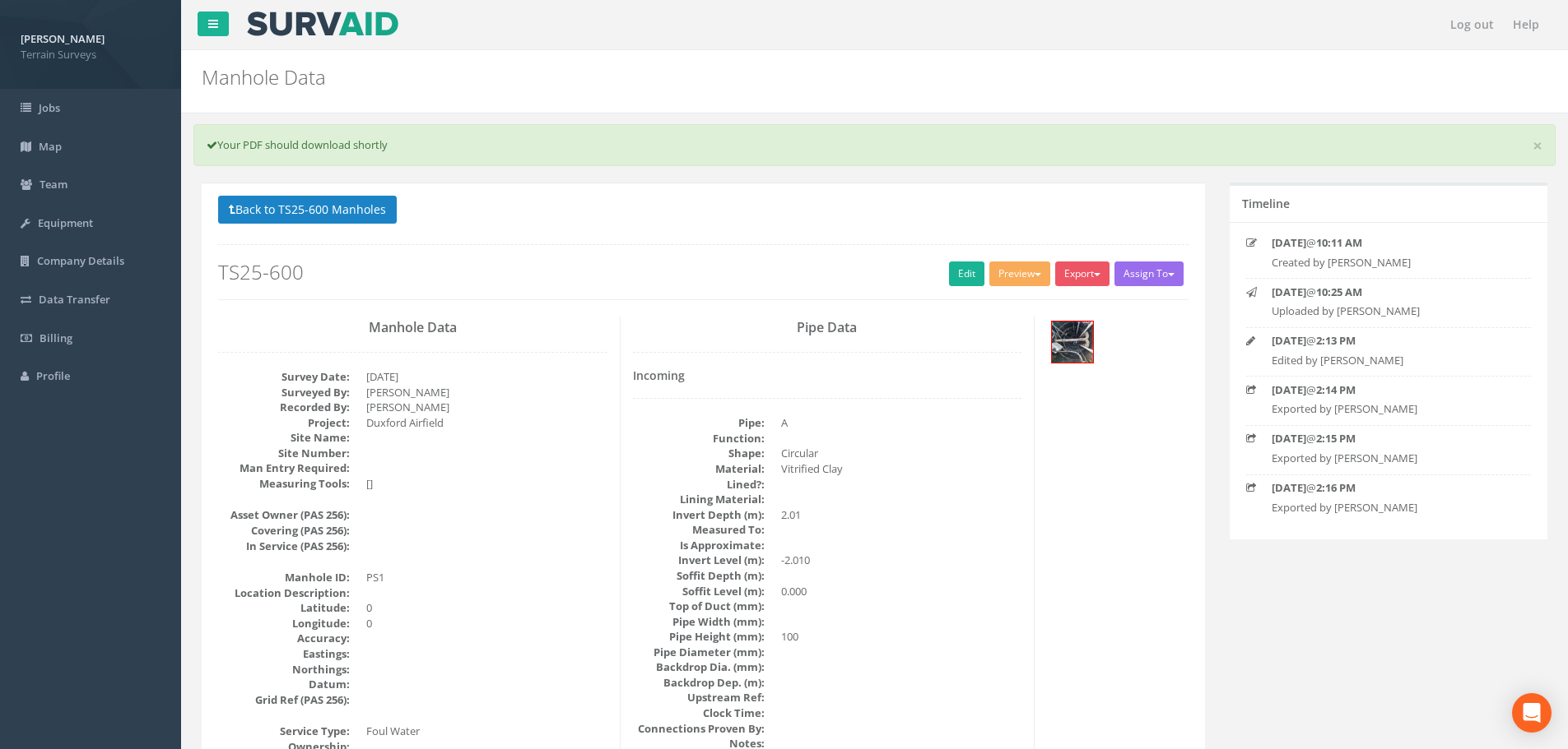
click at [1009, 208] on p "Back to TS25-600 Manholes Back to Map" at bounding box center [703, 212] width 971 height 32
click at [1037, 272] on button "Preview" at bounding box center [1020, 274] width 61 height 24
click at [1020, 308] on link "Terrain Manhole 1 Photo" at bounding box center [978, 308] width 146 height 25
click at [865, 230] on div "Back to TS25-600 Manholes Back to Map Assign To No Companies Added Export Terra…" at bounding box center [703, 248] width 971 height 105
click at [340, 209] on button "Back to TS25-600 Manholes" at bounding box center [307, 209] width 178 height 28
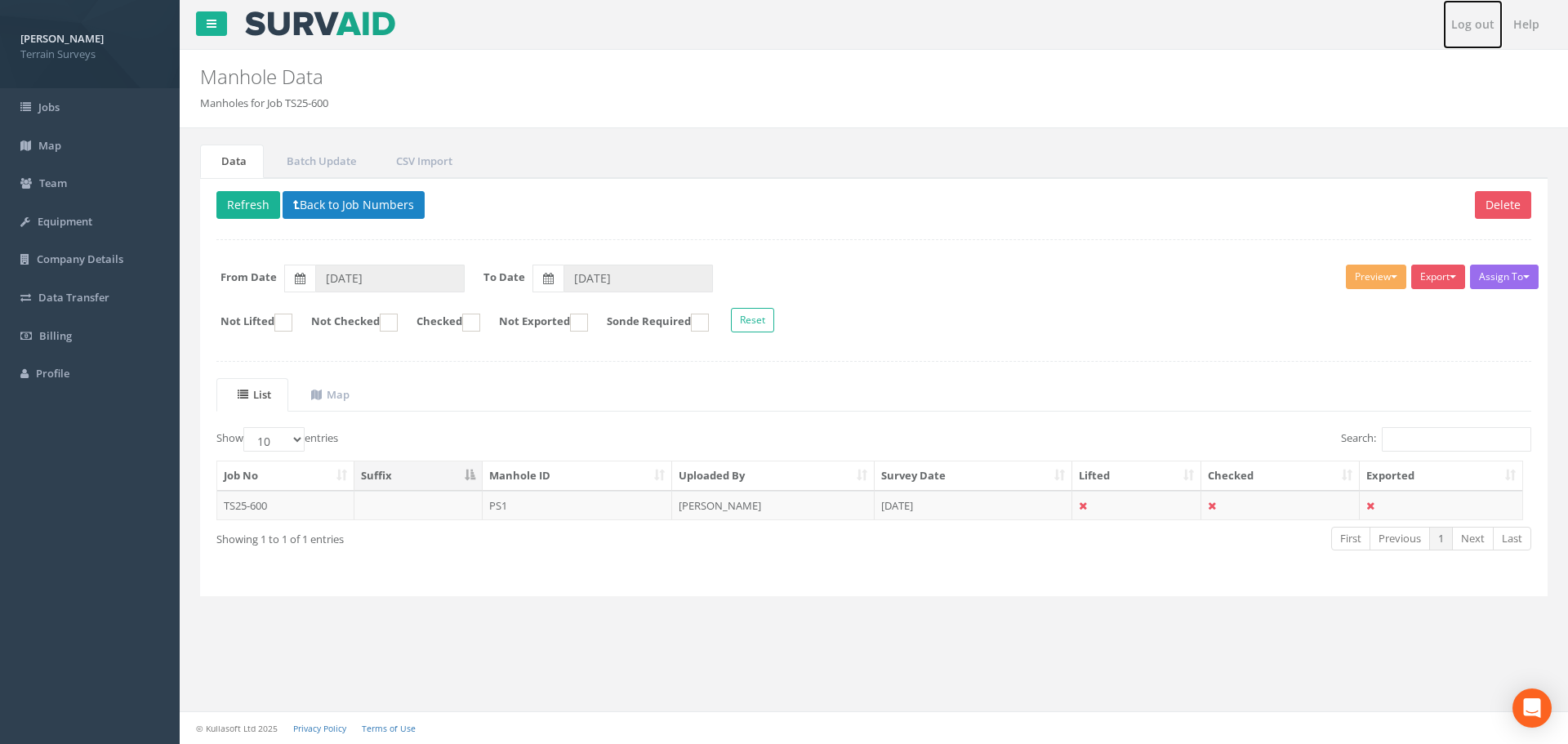
click at [1491, 27] on link "Log out" at bounding box center [1472, 24] width 60 height 49
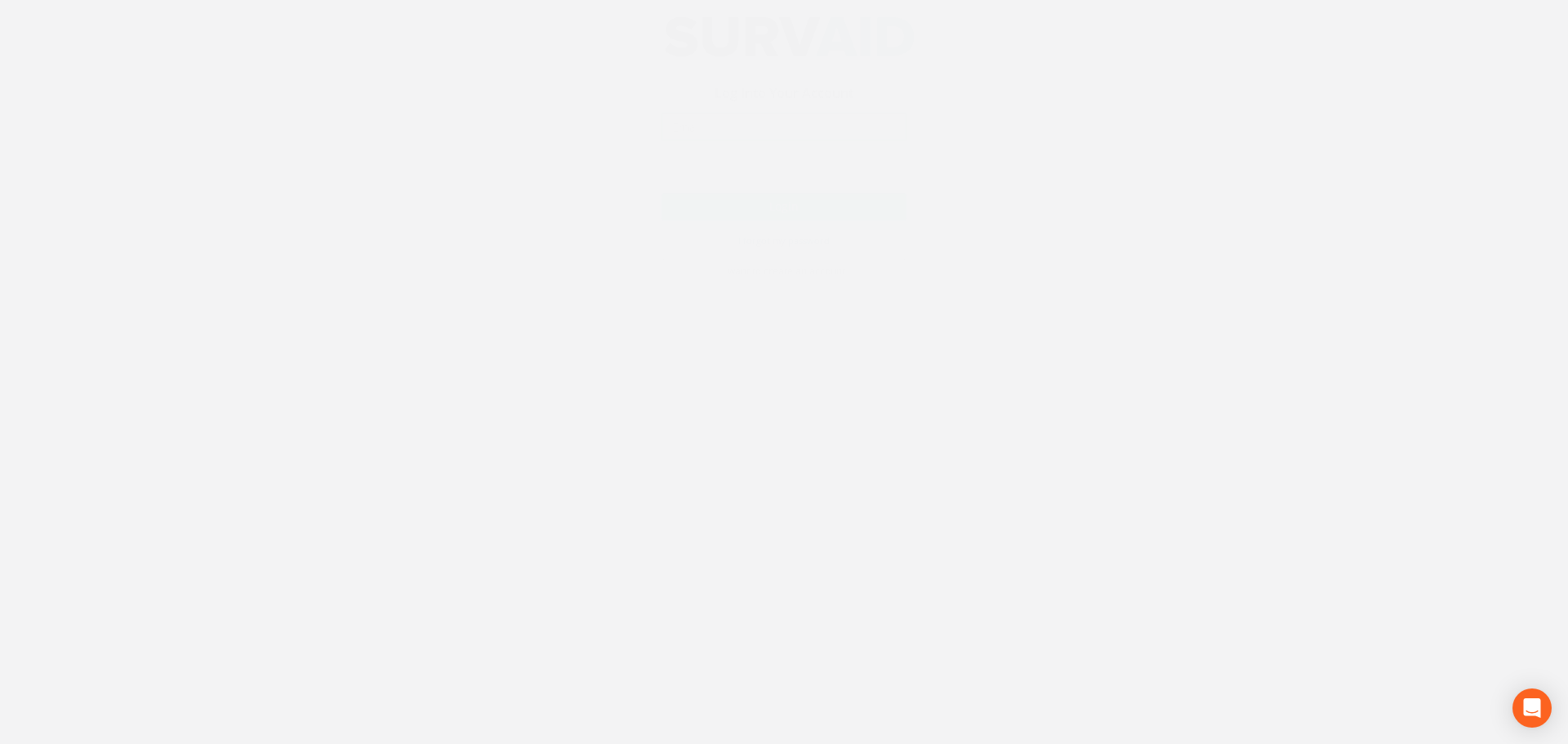
type input "[PERSON_NAME][EMAIL_ADDRESS][DOMAIN_NAME]"
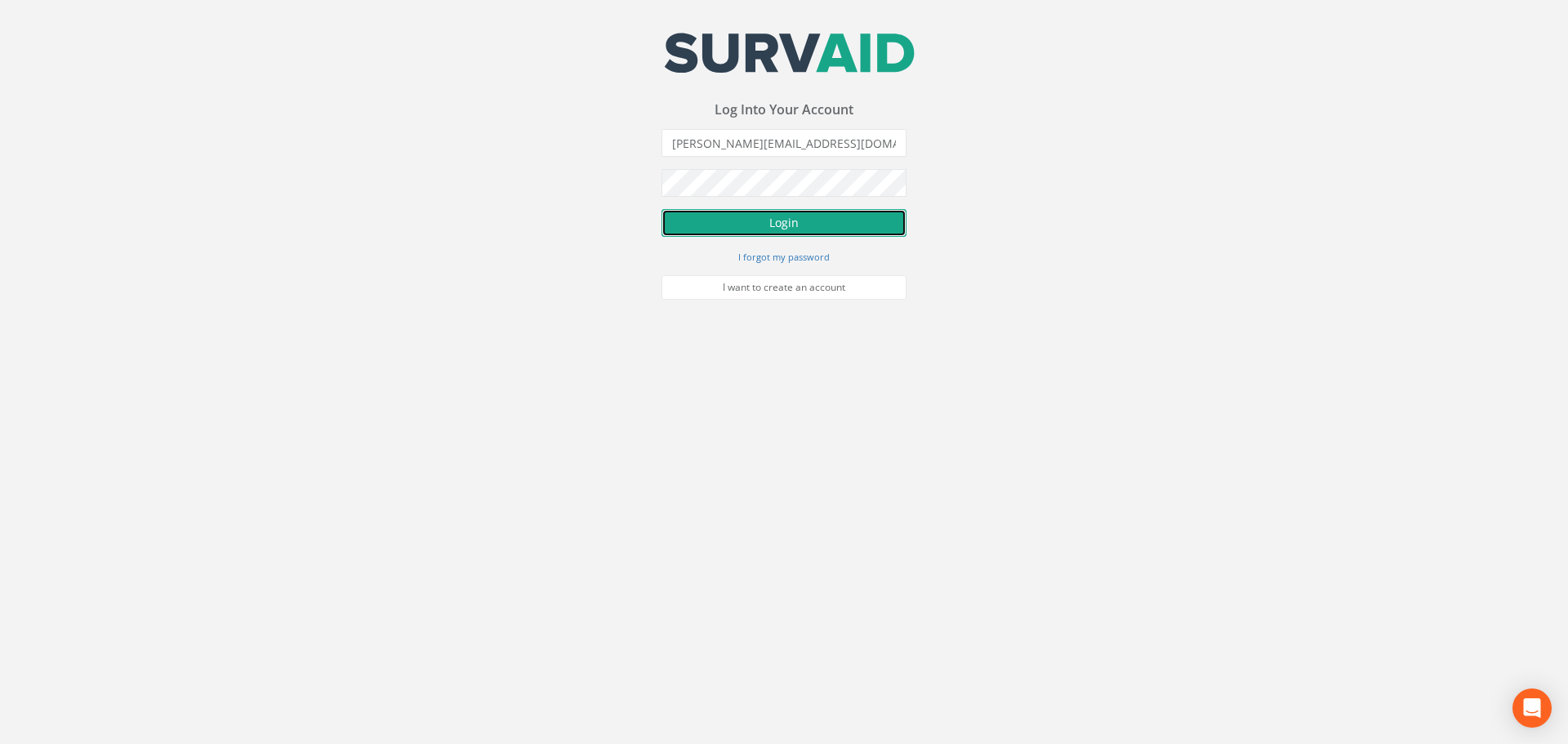
click at [767, 224] on button "Login" at bounding box center [784, 222] width 245 height 28
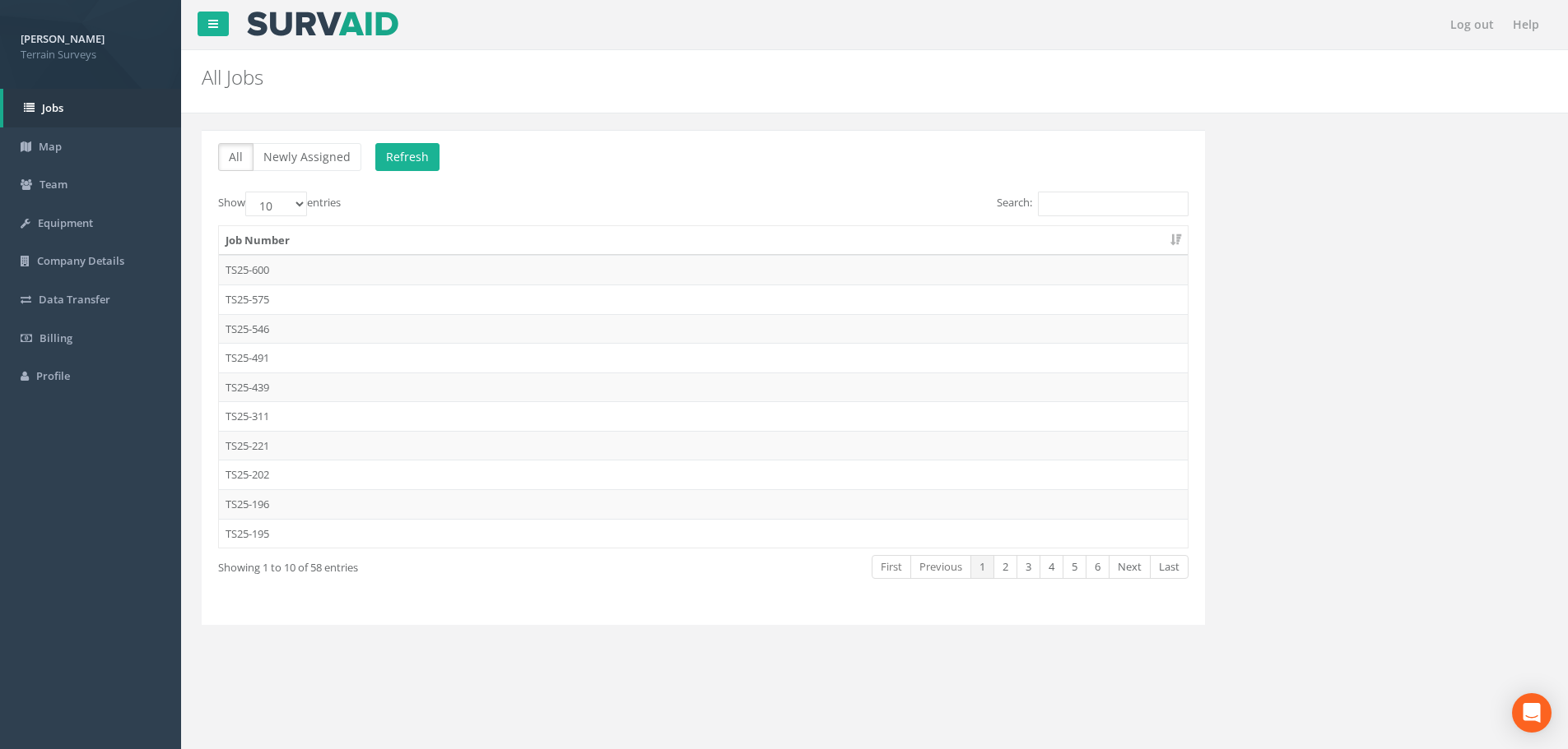
click at [259, 269] on td "TS25-600" at bounding box center [703, 269] width 969 height 30
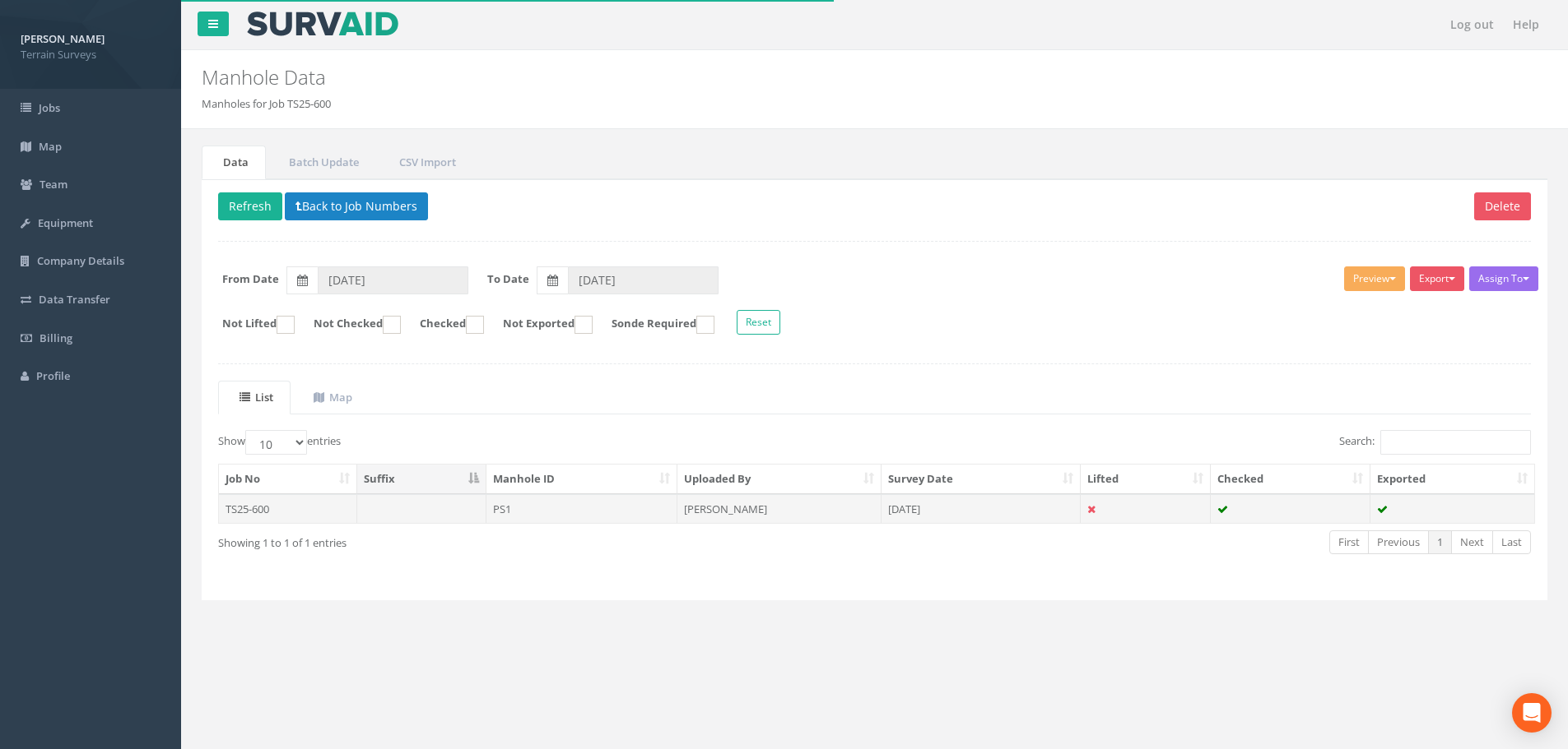
click at [255, 504] on td "TS25-600" at bounding box center [288, 508] width 139 height 30
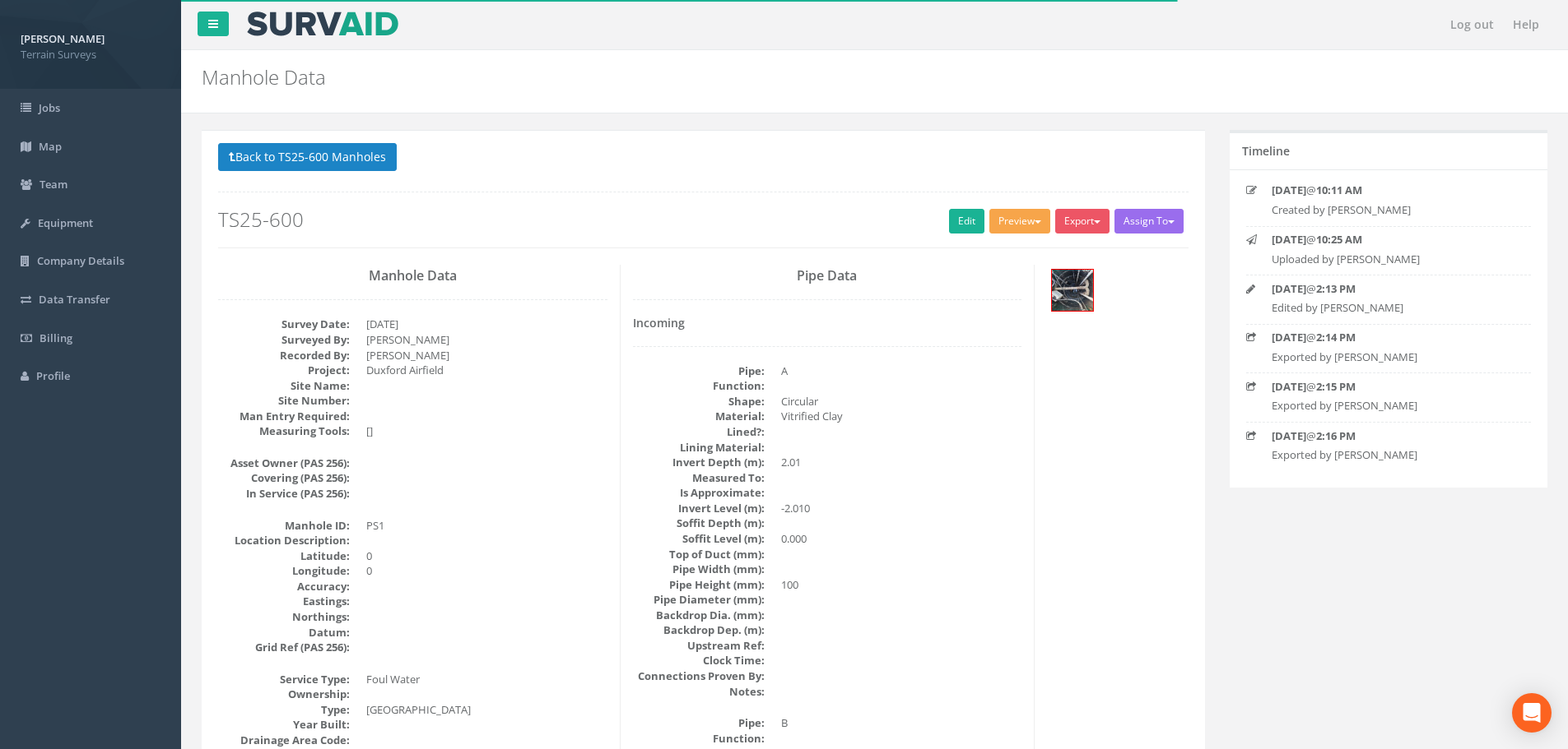
click at [1035, 220] on span "button" at bounding box center [1038, 222] width 7 height 3
click at [1023, 252] on link "Terrain Manhole 1 Photo" at bounding box center [978, 255] width 146 height 25
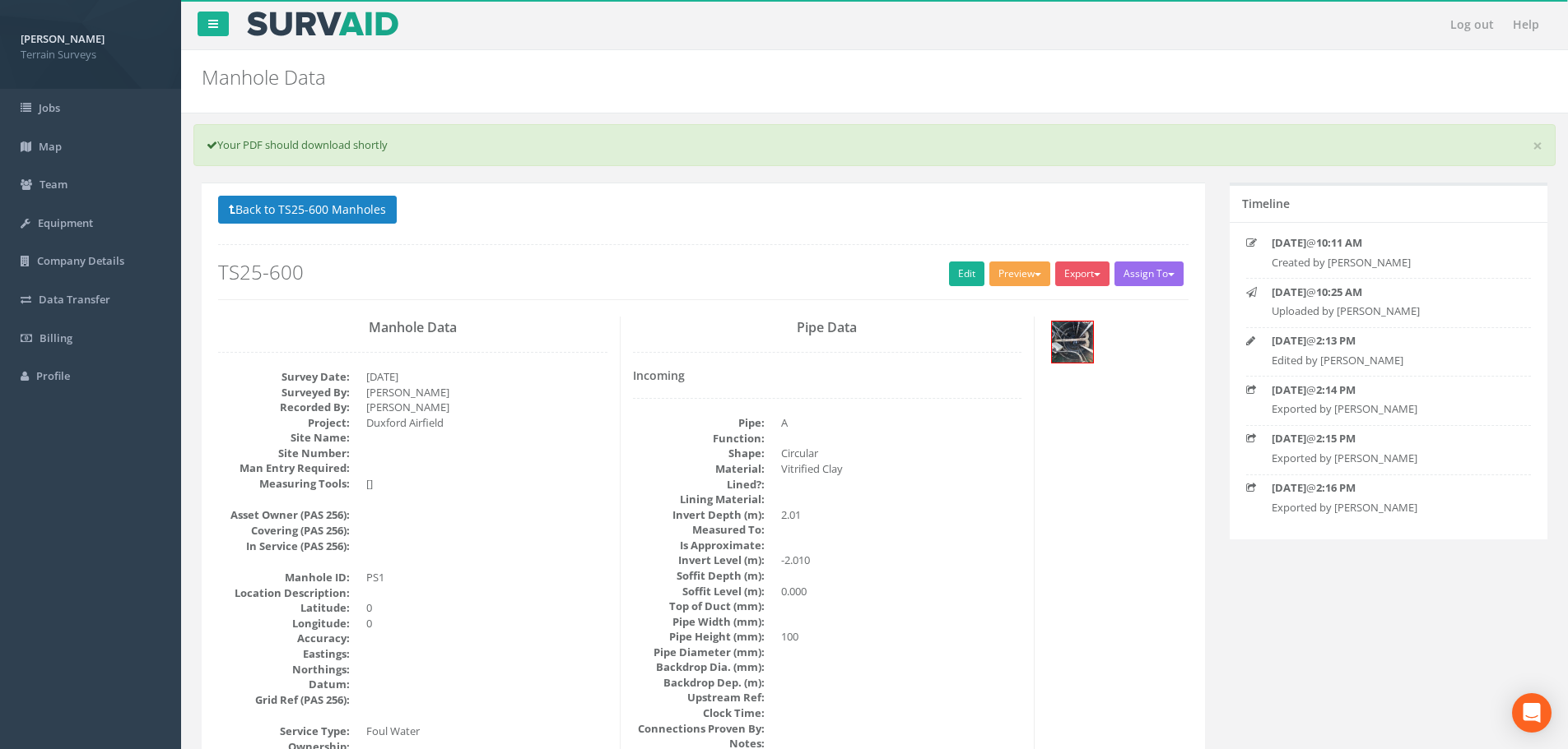
click at [1036, 280] on button "Preview" at bounding box center [1020, 274] width 61 height 24
click at [1000, 305] on link "Terrain Manhole 1 Photo" at bounding box center [978, 308] width 146 height 25
click at [1097, 274] on span "button" at bounding box center [1097, 274] width 7 height 3
click at [1070, 309] on link "Terrain Manhole 1 Photo" at bounding box center [1037, 308] width 146 height 25
click at [1097, 276] on button "Export" at bounding box center [1082, 274] width 54 height 24
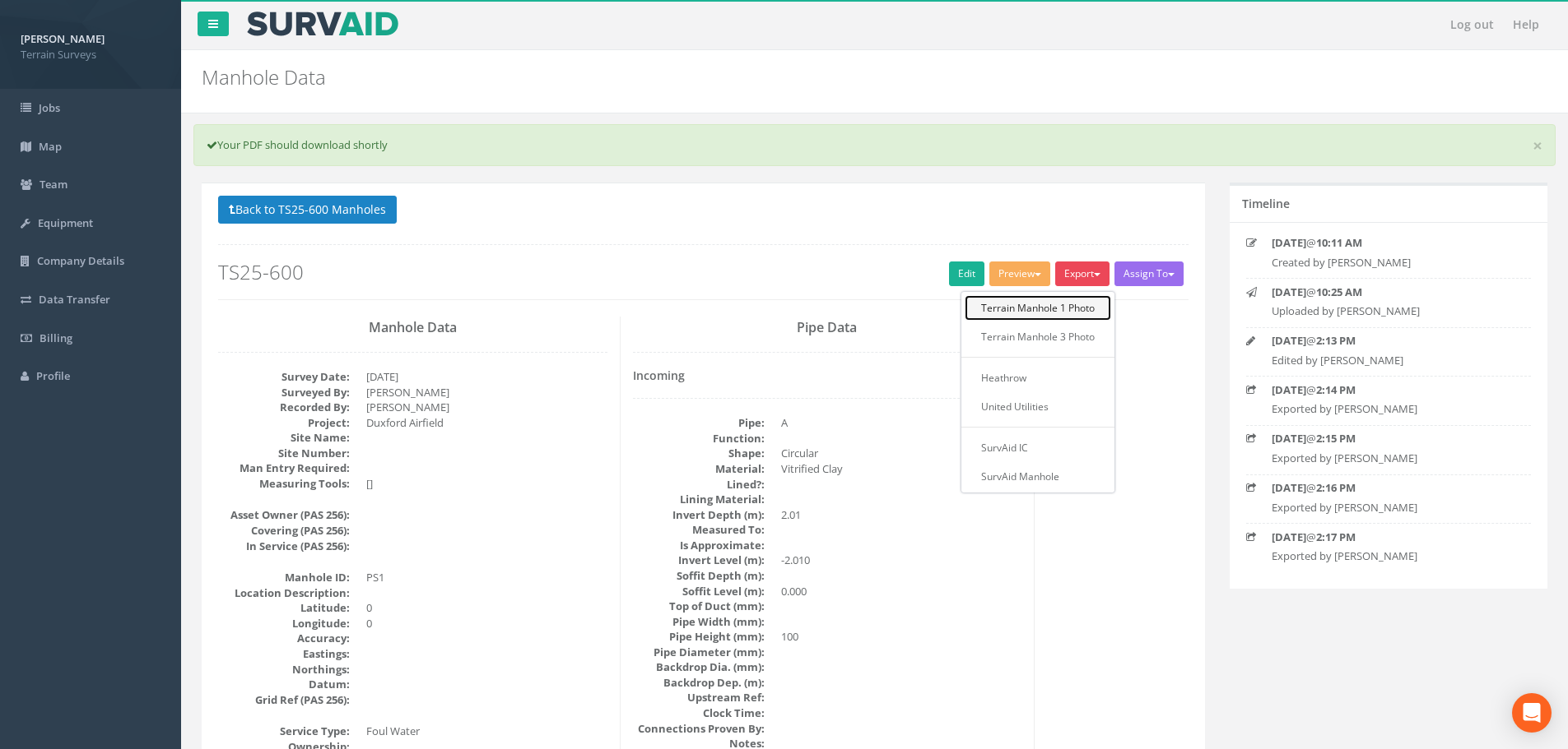
click at [1062, 307] on link "Terrain Manhole 1 Photo" at bounding box center [1037, 308] width 146 height 25
